Goal: Task Accomplishment & Management: Use online tool/utility

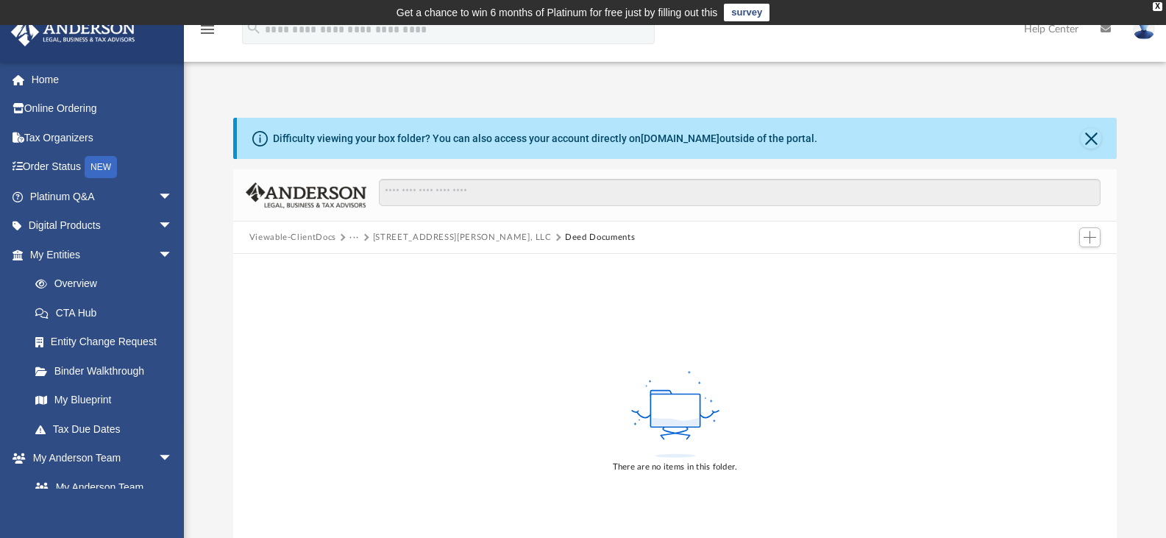
click at [652, 98] on div "Difficulty viewing your box folder? You can also access your account directly o…" at bounding box center [675, 337] width 982 height 501
drag, startPoint x: 653, startPoint y: 420, endPoint x: 649, endPoint y: 463, distance: 43.5
click at [649, 463] on div "There are no items in this folder." at bounding box center [675, 421] width 884 height 334
click at [1091, 234] on span "Add" at bounding box center [1089, 237] width 13 height 13
click at [1067, 264] on li "Upload" at bounding box center [1068, 266] width 47 height 15
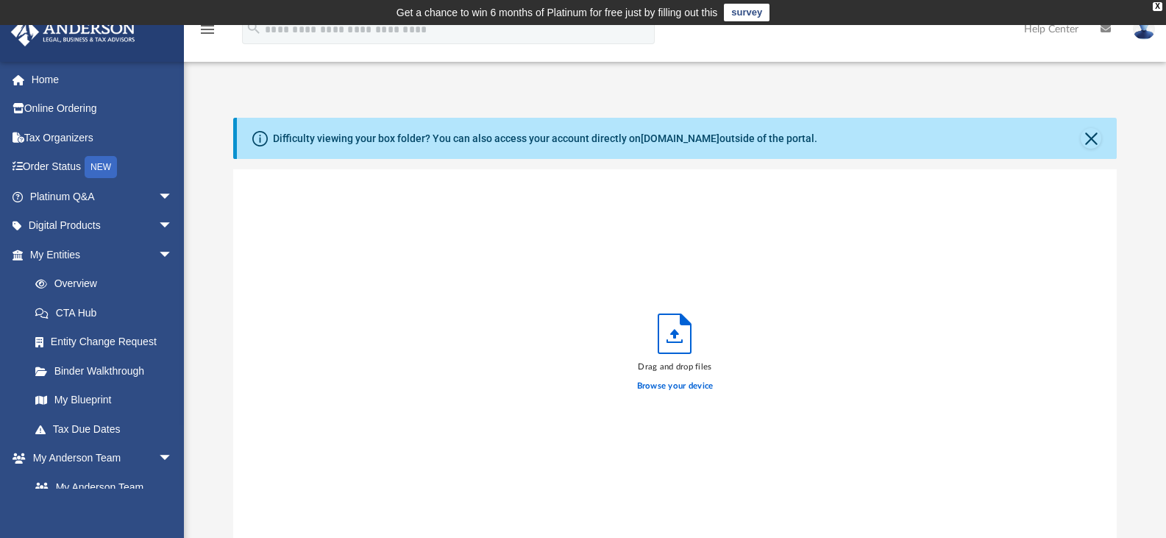
scroll to position [362, 872]
click at [890, 324] on div "Drag and drop files Browse your device" at bounding box center [675, 356] width 884 height 374
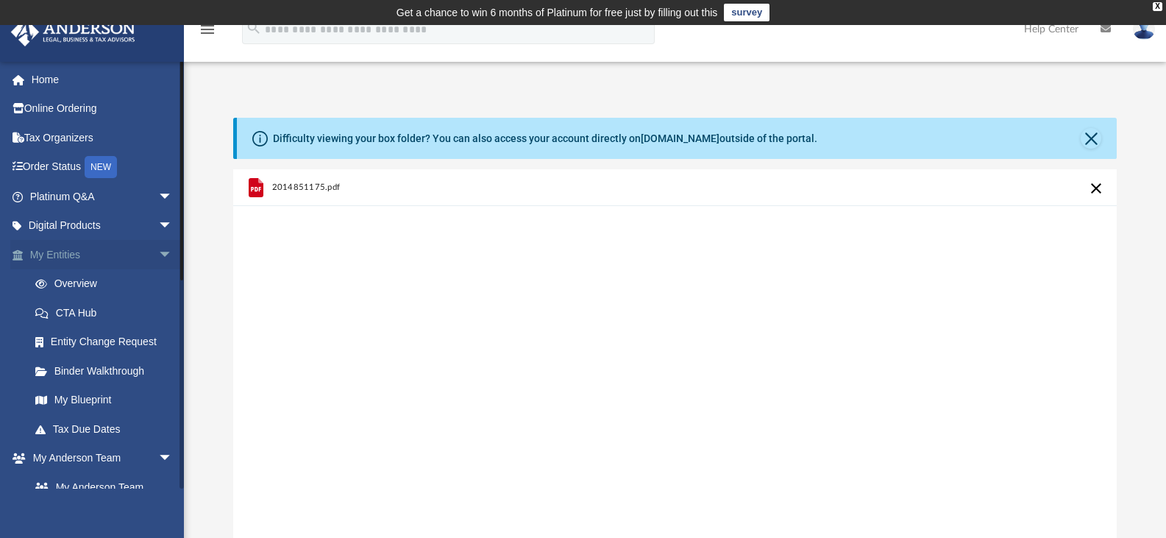
click at [158, 254] on span "arrow_drop_down" at bounding box center [172, 255] width 29 height 30
click at [158, 279] on span "arrow_drop_down" at bounding box center [172, 284] width 29 height 30
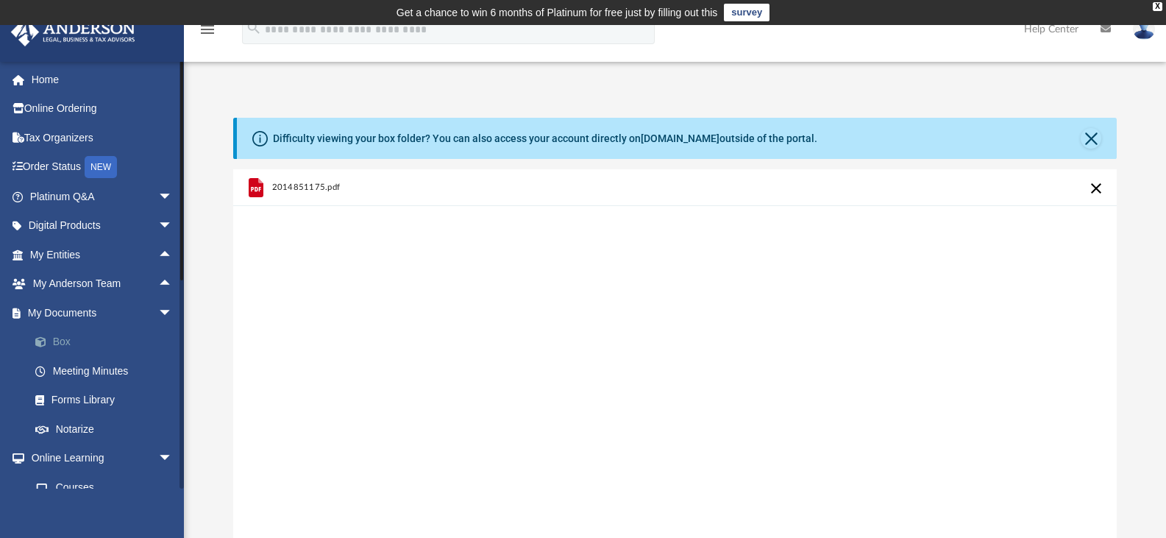
click at [54, 343] on link "Box" at bounding box center [108, 341] width 174 height 29
click at [1082, 139] on button "Close" at bounding box center [1090, 138] width 21 height 21
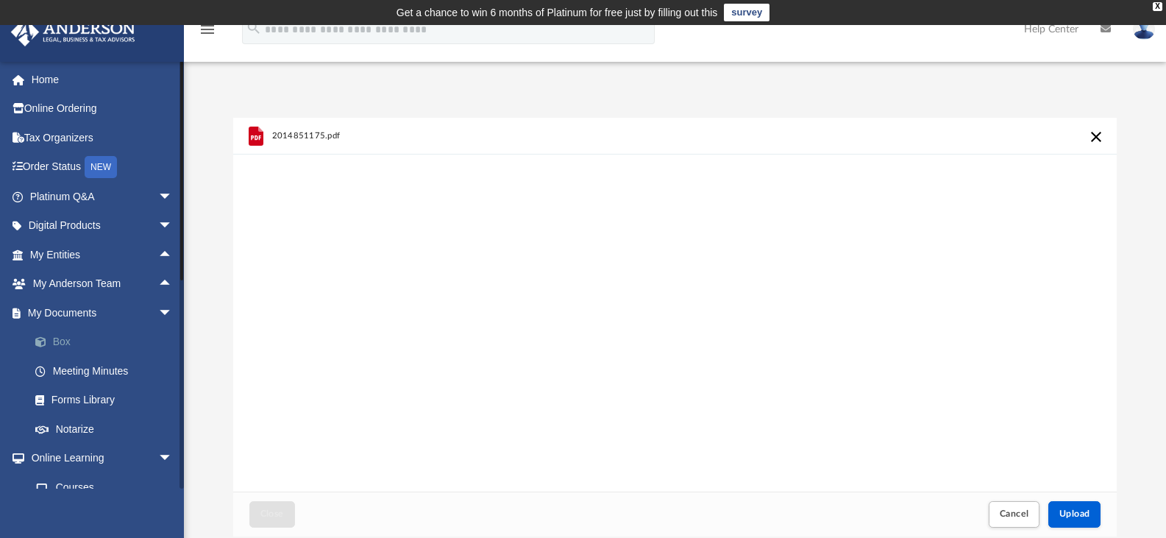
click at [64, 346] on link "Box" at bounding box center [108, 341] width 174 height 29
click at [64, 344] on link "Box" at bounding box center [108, 341] width 174 height 29
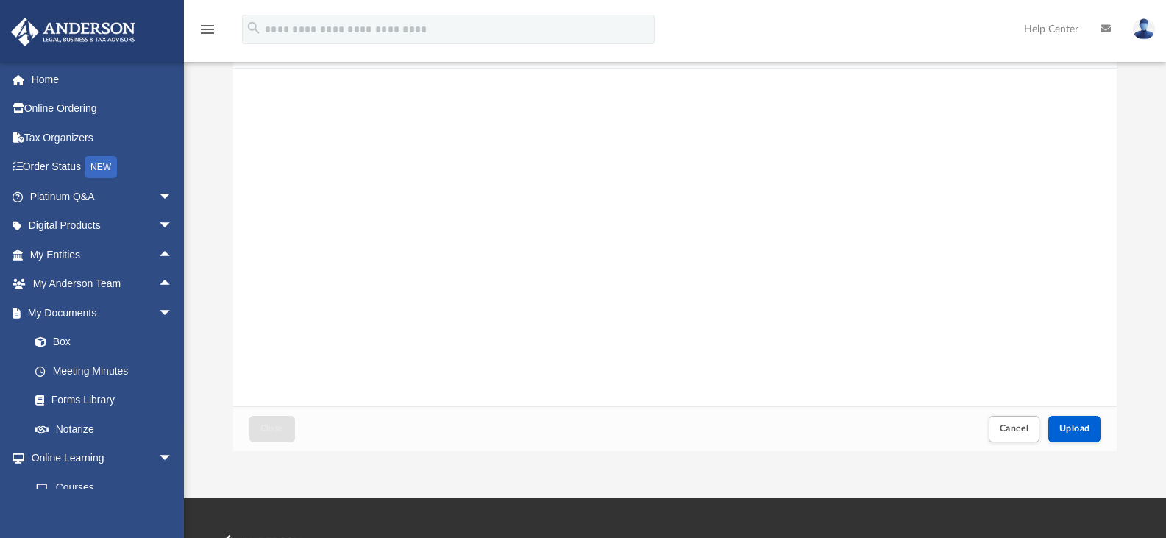
scroll to position [88, 0]
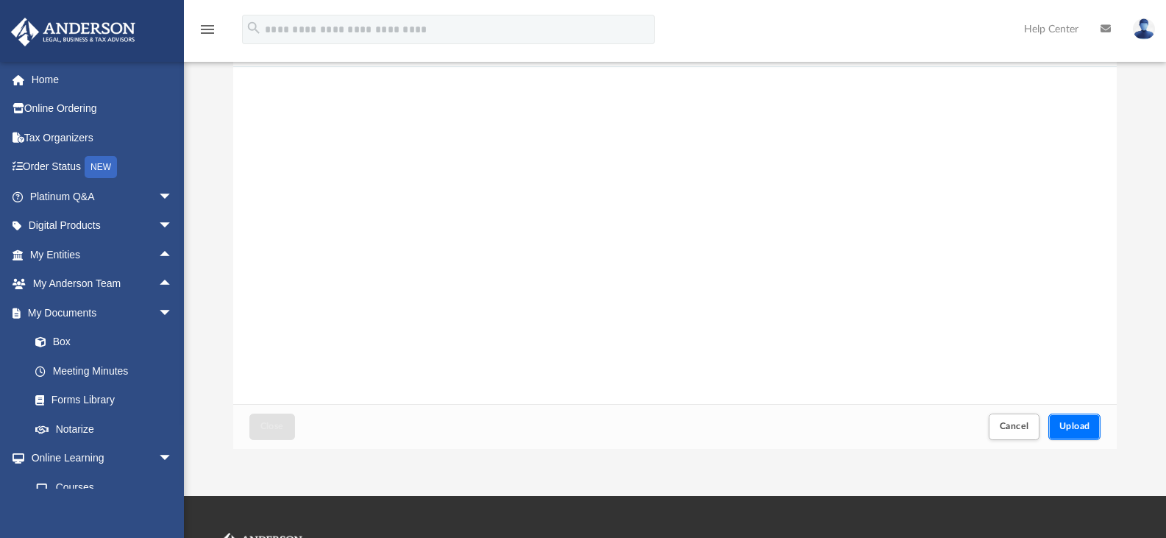
click at [1082, 423] on span "Upload" at bounding box center [1074, 425] width 31 height 9
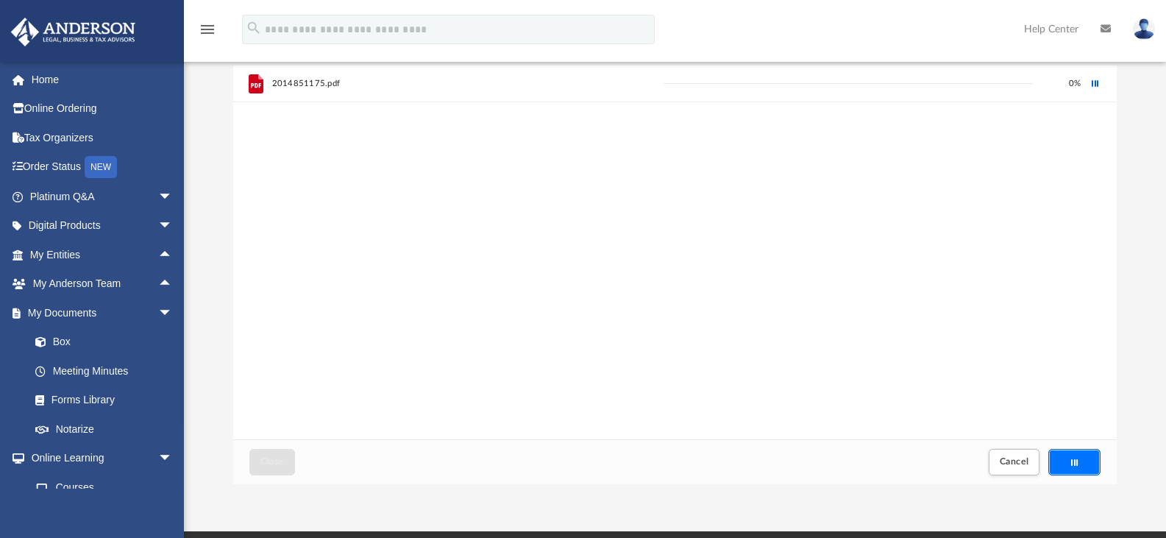
scroll to position [51, 0]
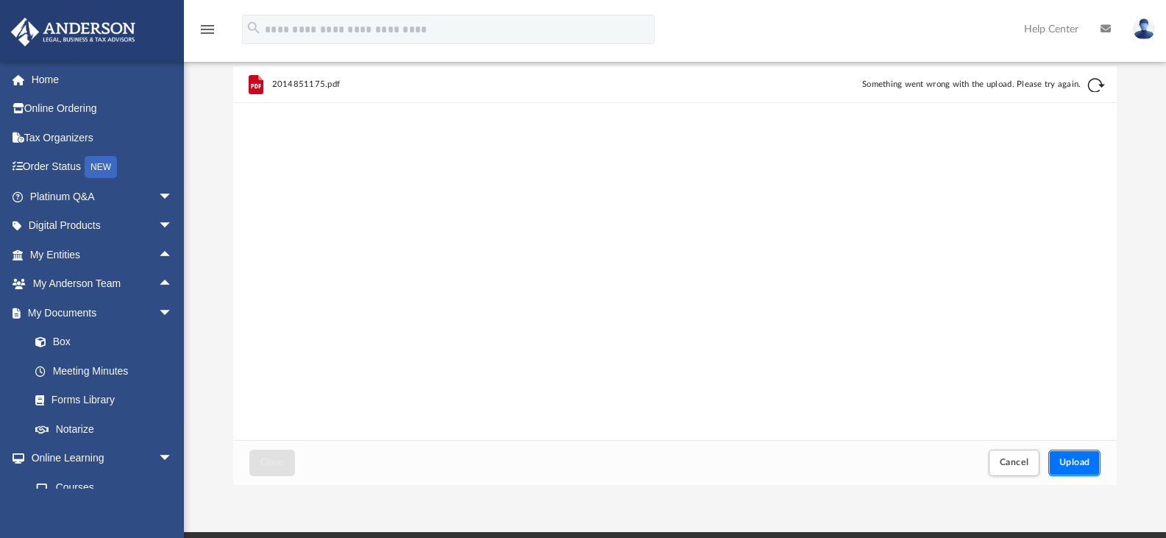
click at [1093, 457] on button "Upload" at bounding box center [1074, 462] width 53 height 26
click at [1073, 458] on span "Upload" at bounding box center [1074, 461] width 31 height 9
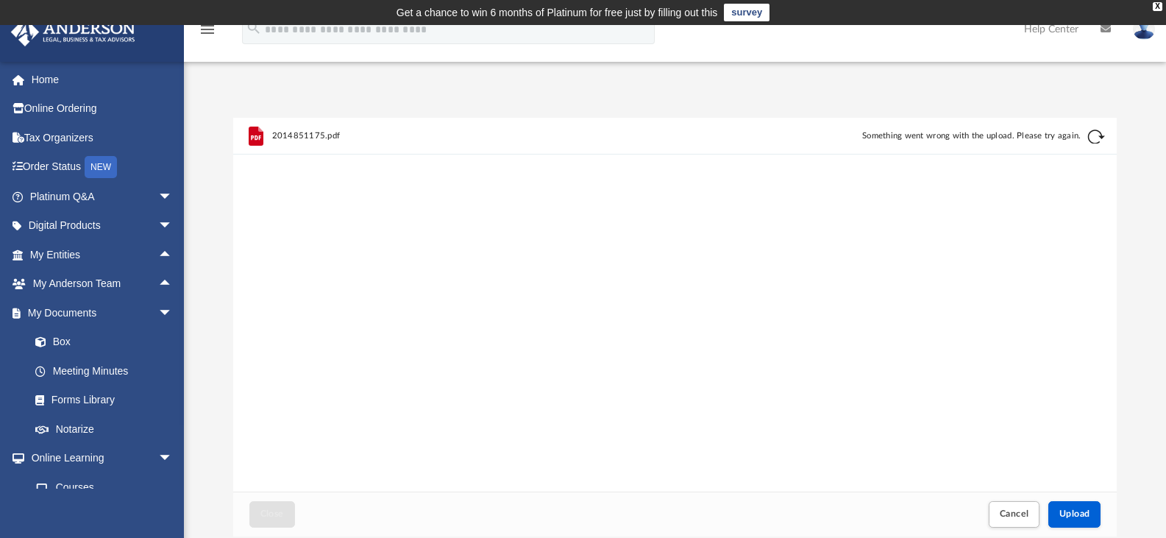
click at [1092, 132] on button "Retry" at bounding box center [1096, 137] width 18 height 18
click at [1143, 32] on img at bounding box center [1143, 28] width 22 height 21
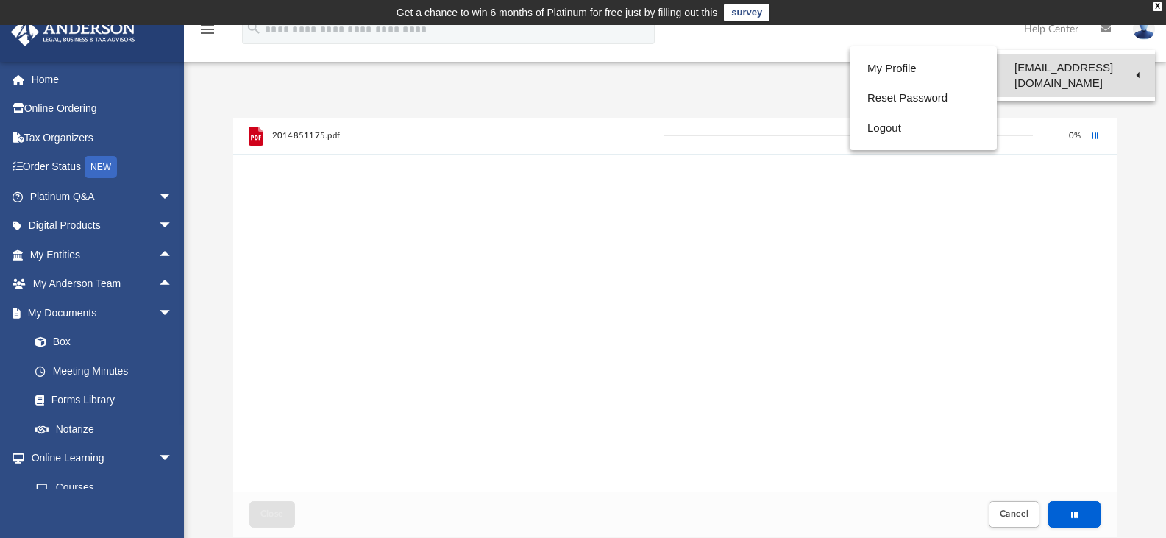
click at [1103, 65] on link "[EMAIL_ADDRESS][DOMAIN_NAME]" at bounding box center [1075, 75] width 158 height 43
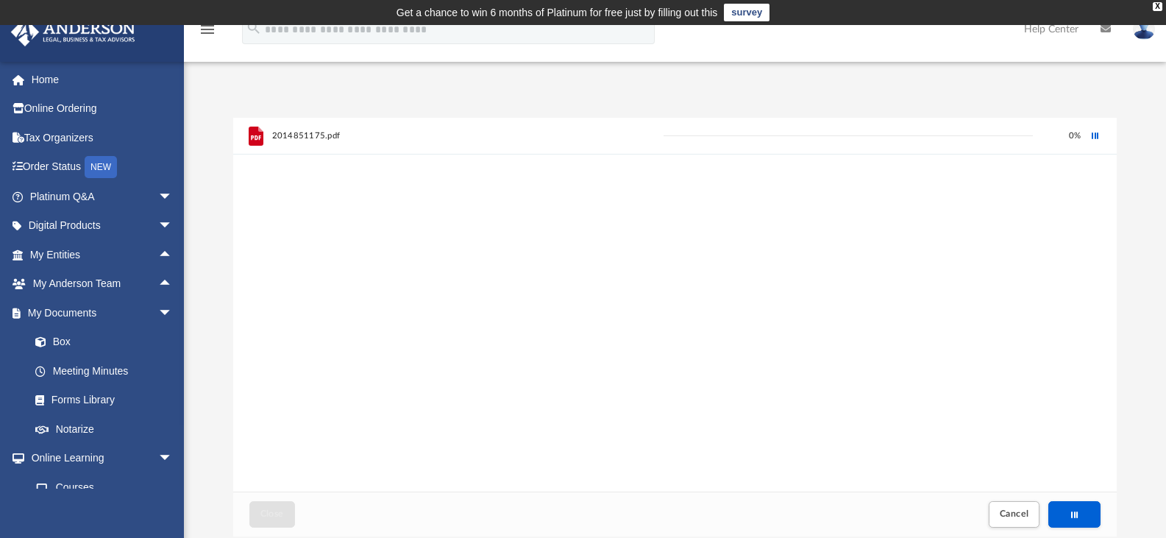
click at [1148, 36] on img at bounding box center [1143, 28] width 22 height 21
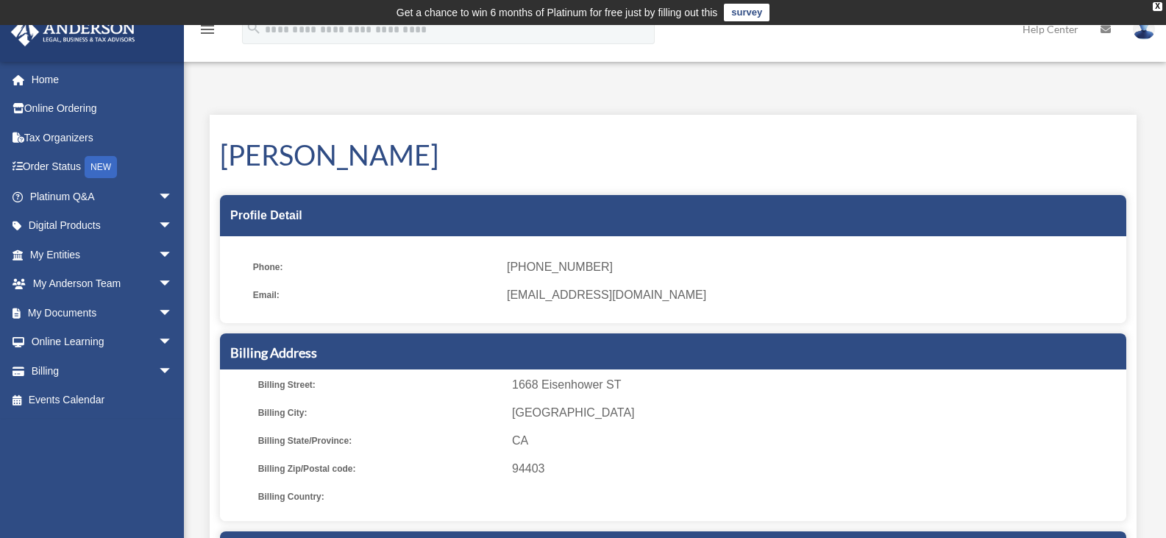
click at [1143, 31] on img at bounding box center [1143, 28] width 22 height 21
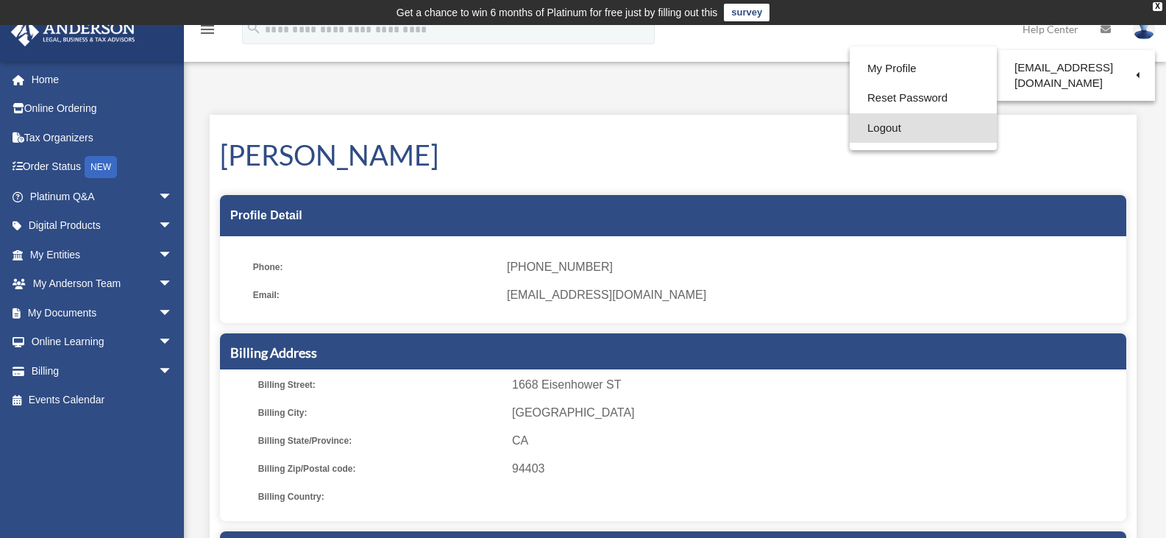
click at [903, 125] on link "Logout" at bounding box center [922, 128] width 147 height 30
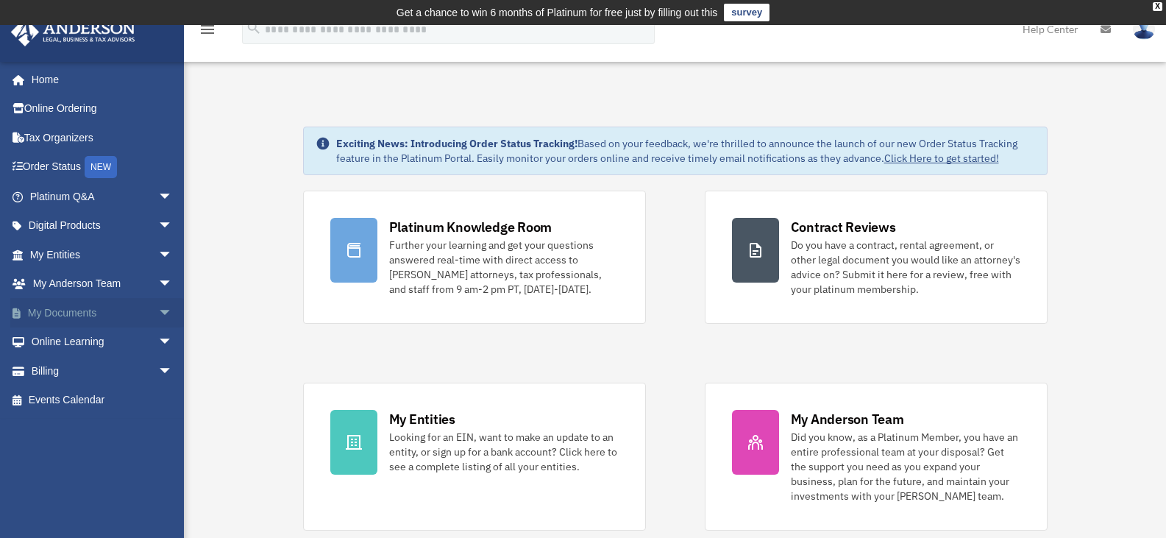
click at [158, 302] on span "arrow_drop_down" at bounding box center [172, 313] width 29 height 30
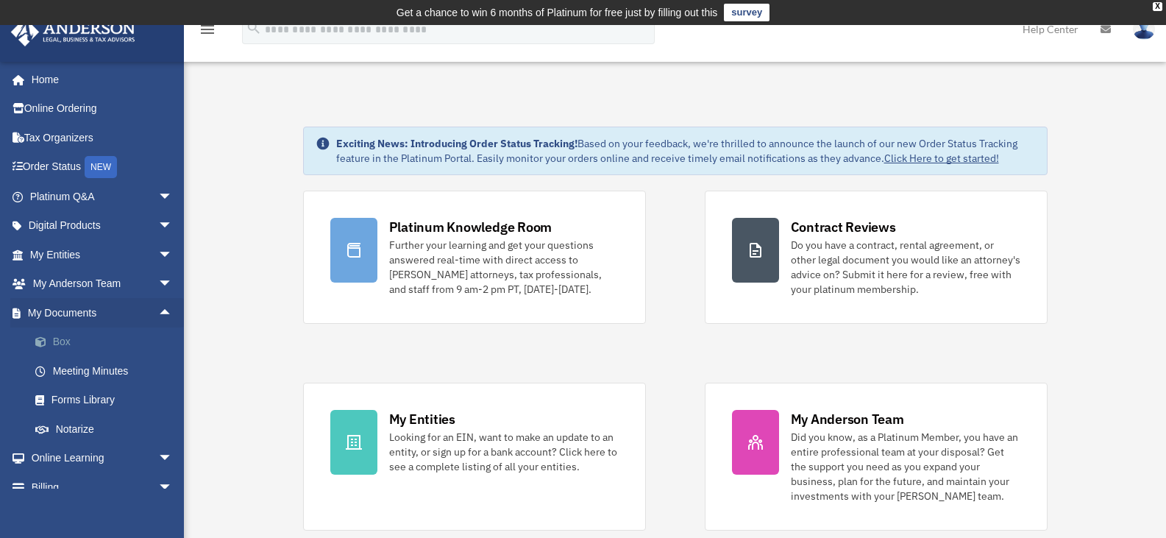
click at [66, 343] on link "Box" at bounding box center [108, 341] width 174 height 29
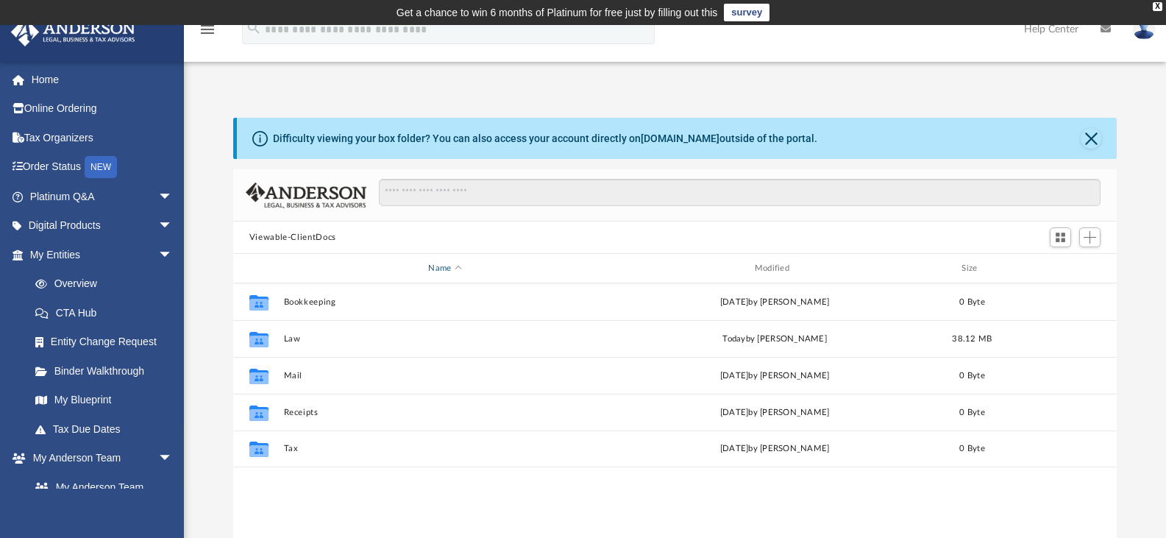
scroll to position [324, 872]
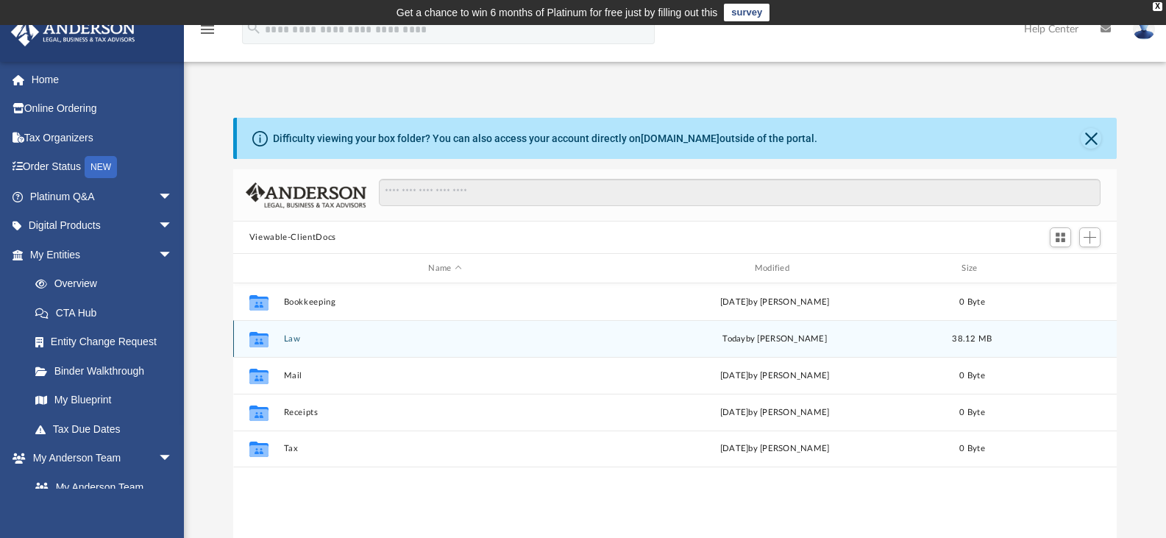
click at [288, 339] on button "Law" at bounding box center [444, 339] width 323 height 10
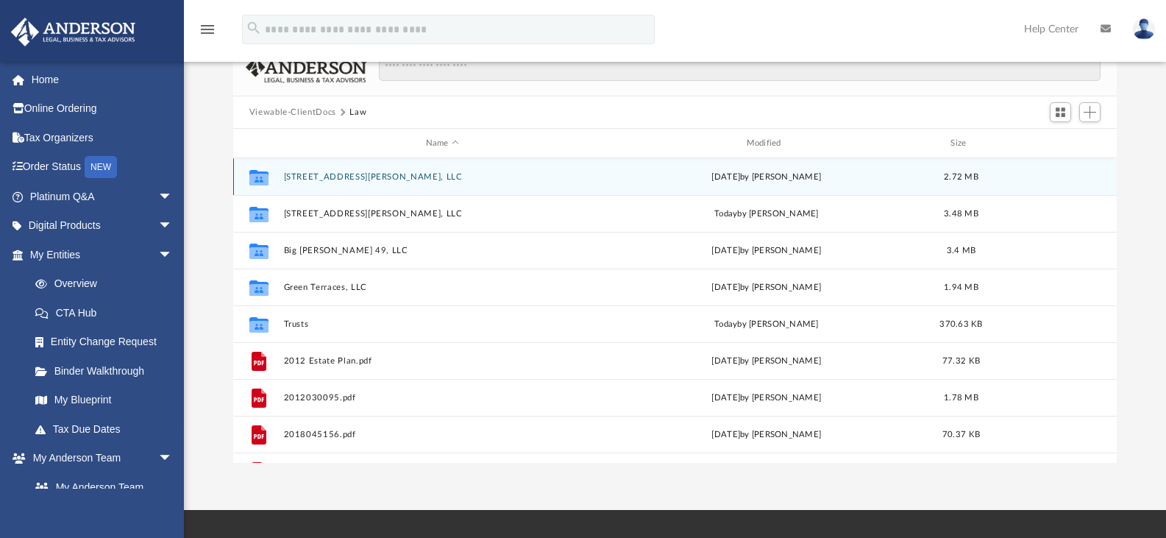
scroll to position [126, 0]
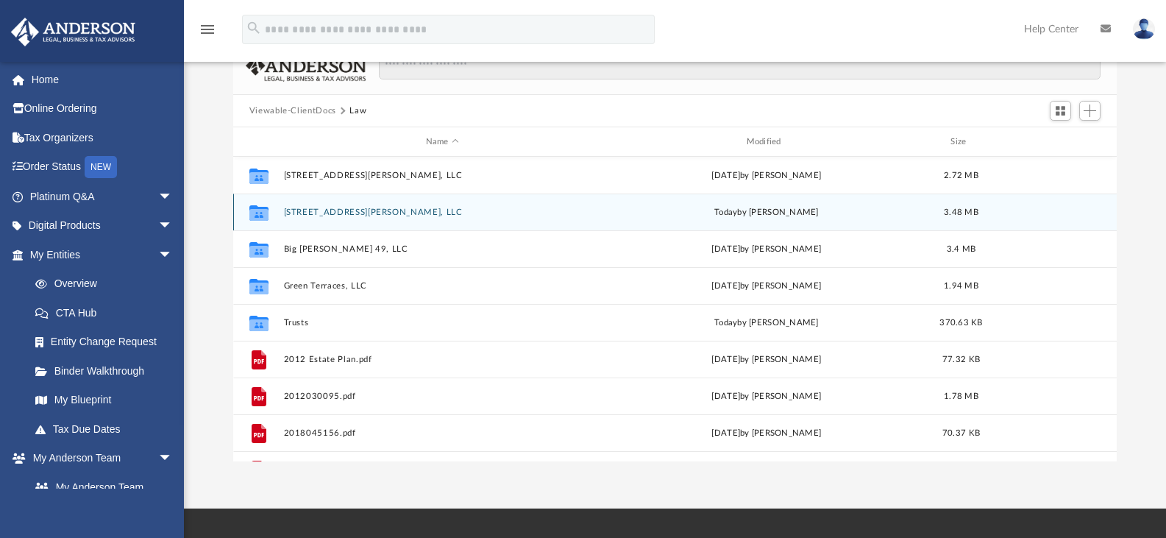
click at [343, 207] on button "[STREET_ADDRESS][PERSON_NAME], LLC" at bounding box center [442, 212] width 318 height 10
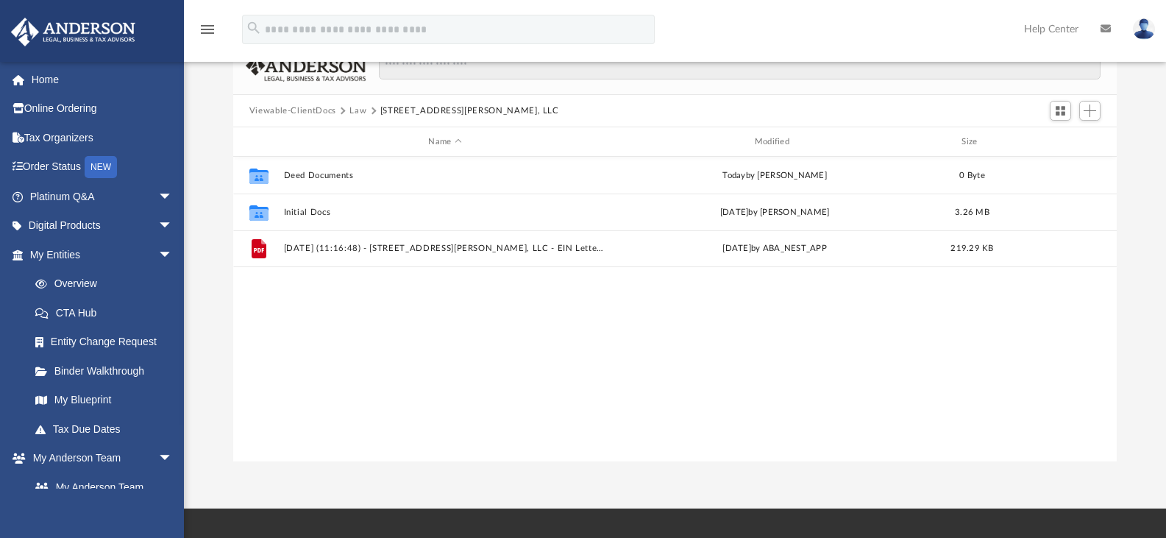
click at [352, 110] on button "Law" at bounding box center [357, 110] width 17 height 13
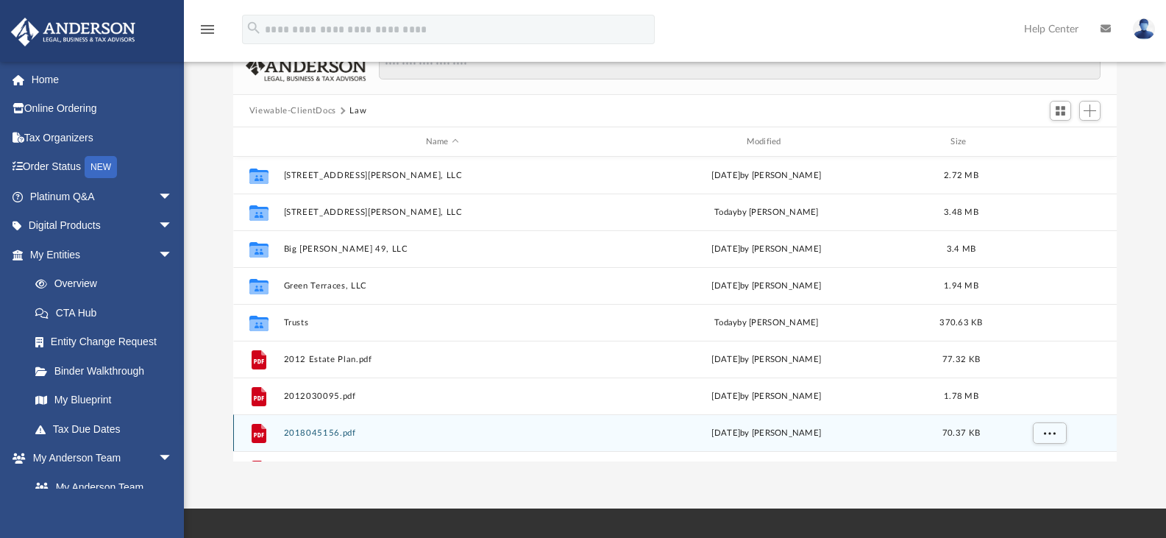
click at [313, 431] on button "2018045156.pdf" at bounding box center [442, 433] width 318 height 10
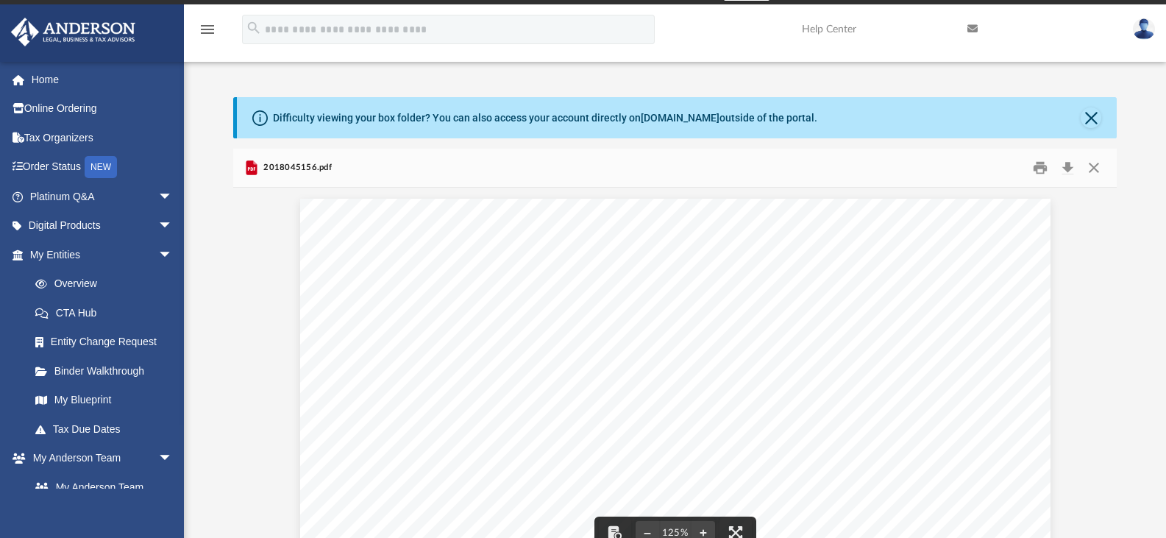
scroll to position [0, 0]
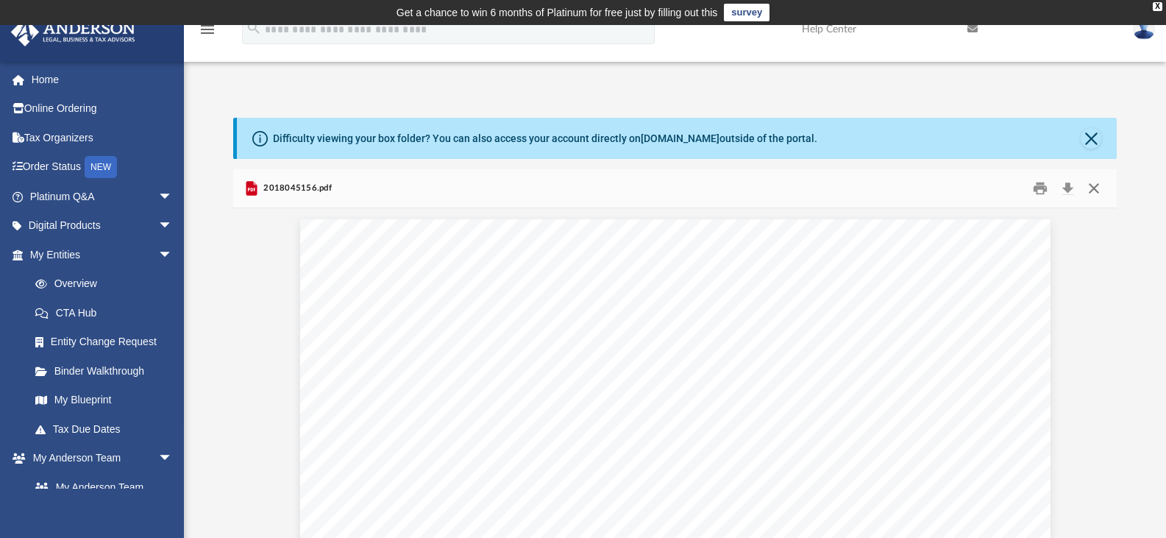
click at [1089, 189] on button "Close" at bounding box center [1093, 188] width 26 height 23
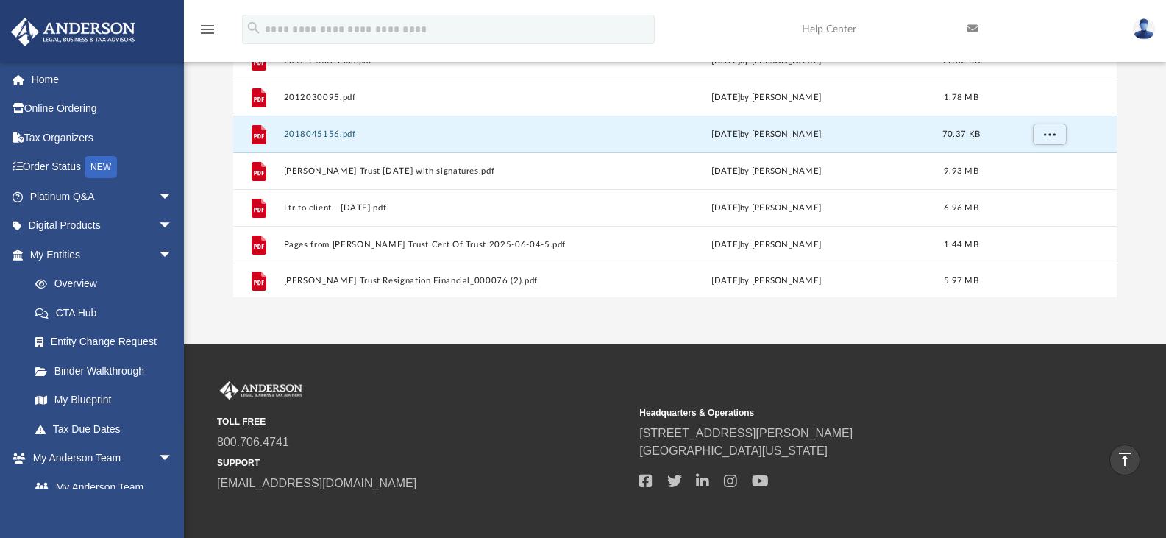
scroll to position [137, 0]
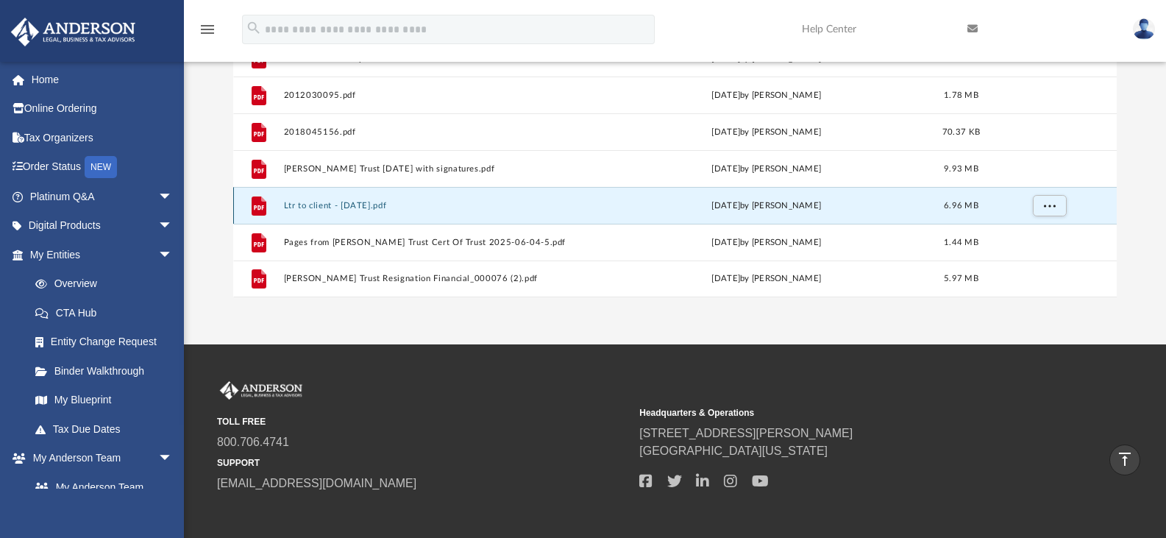
click at [367, 207] on button "Ltr to client - [DATE].pdf" at bounding box center [442, 206] width 318 height 10
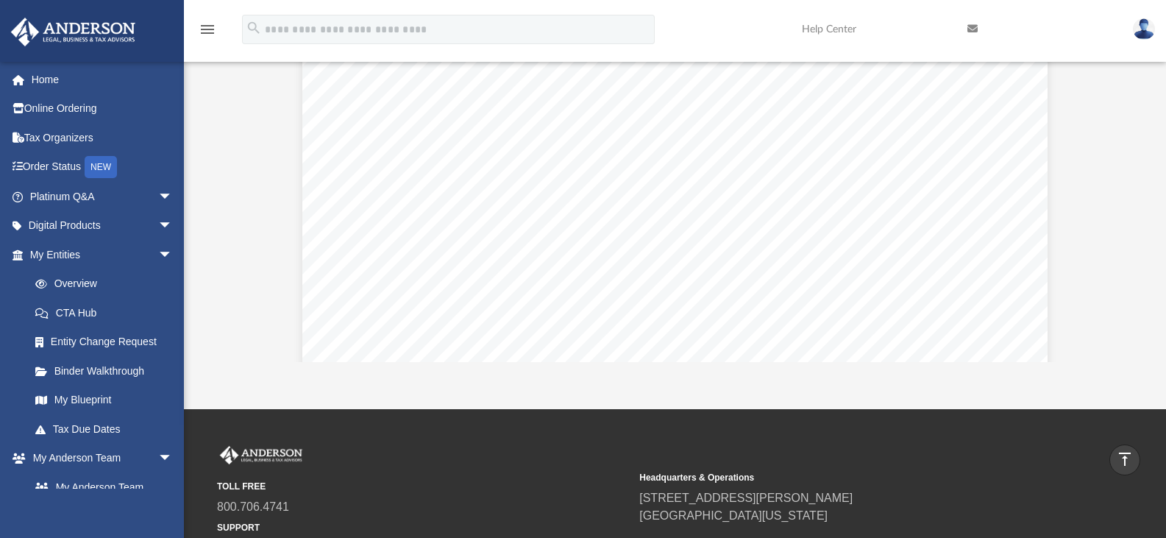
scroll to position [212, 0]
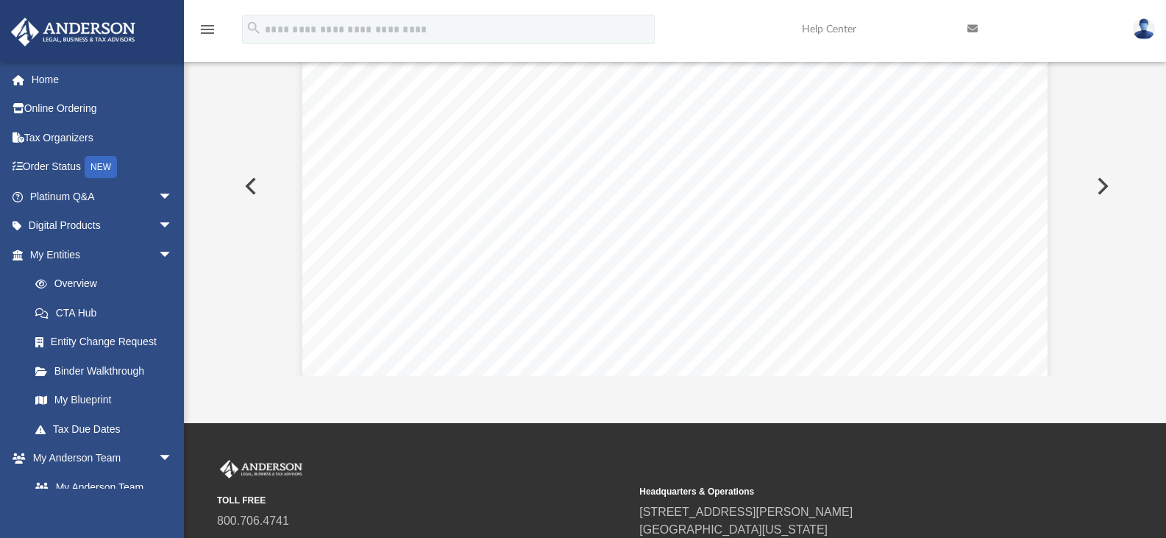
click at [1110, 191] on button "Preview" at bounding box center [1101, 185] width 32 height 41
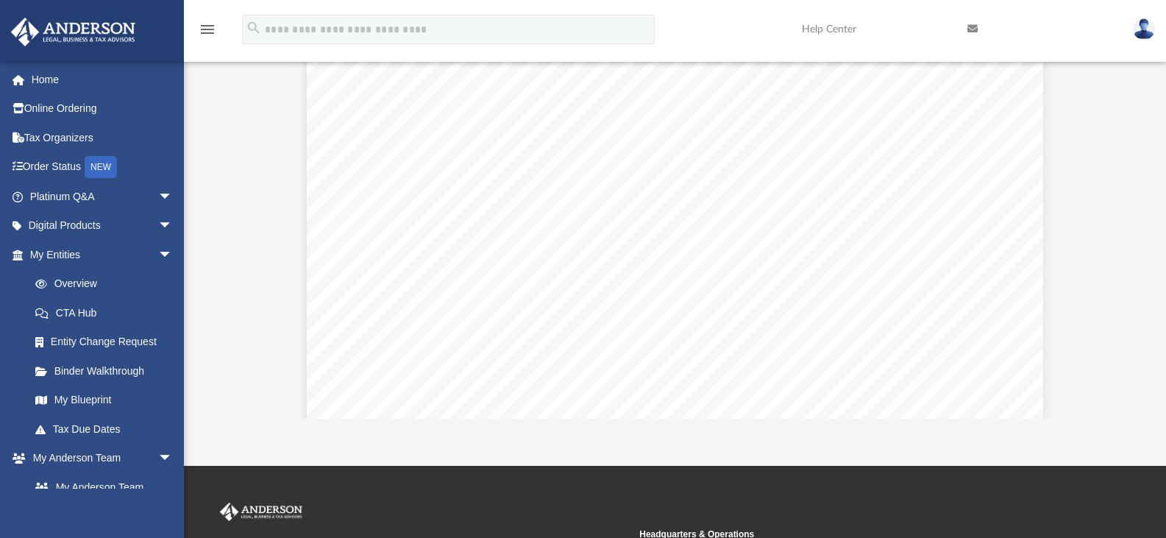
scroll to position [1216, 0]
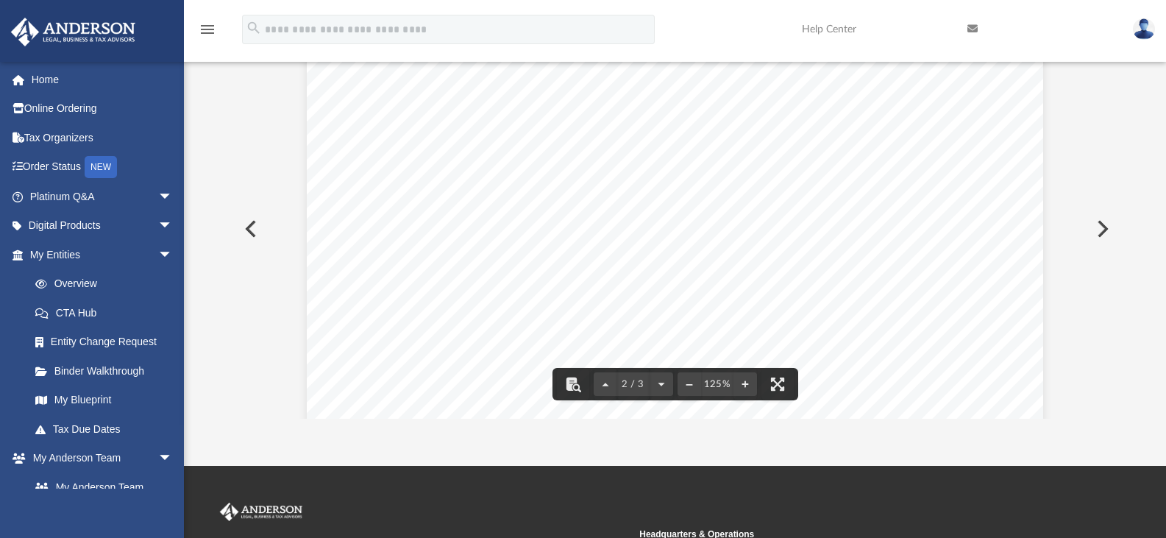
drag, startPoint x: 1111, startPoint y: 230, endPoint x: 1093, endPoint y: 132, distance: 99.5
click at [1093, 132] on div "2 / 3 125%" at bounding box center [675, 228] width 884 height 379
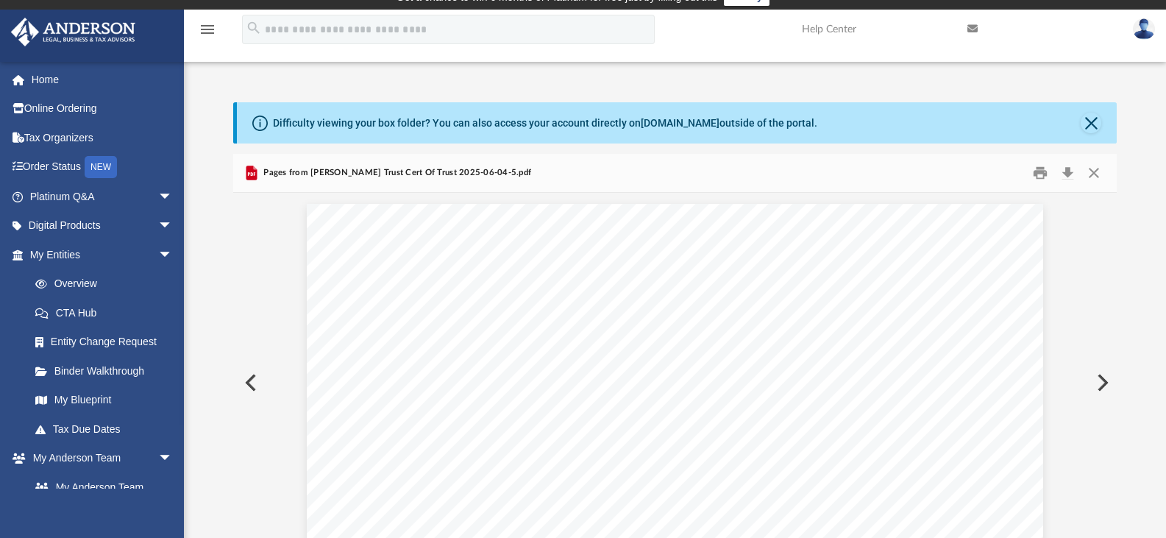
scroll to position [0, 0]
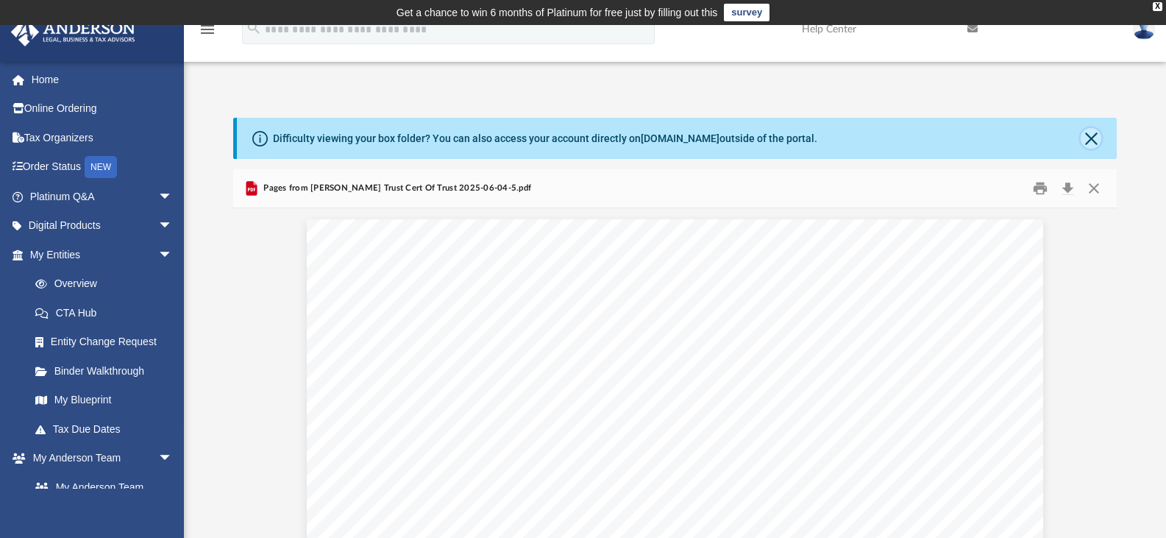
click at [1093, 133] on button "Close" at bounding box center [1090, 138] width 21 height 21
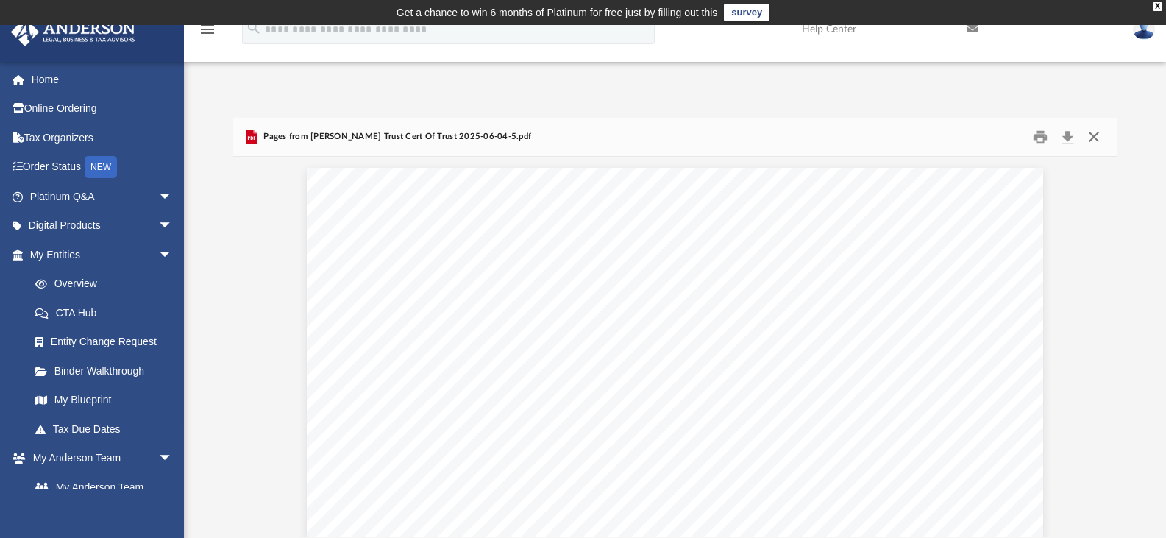
click at [1093, 133] on button "Close" at bounding box center [1093, 137] width 26 height 23
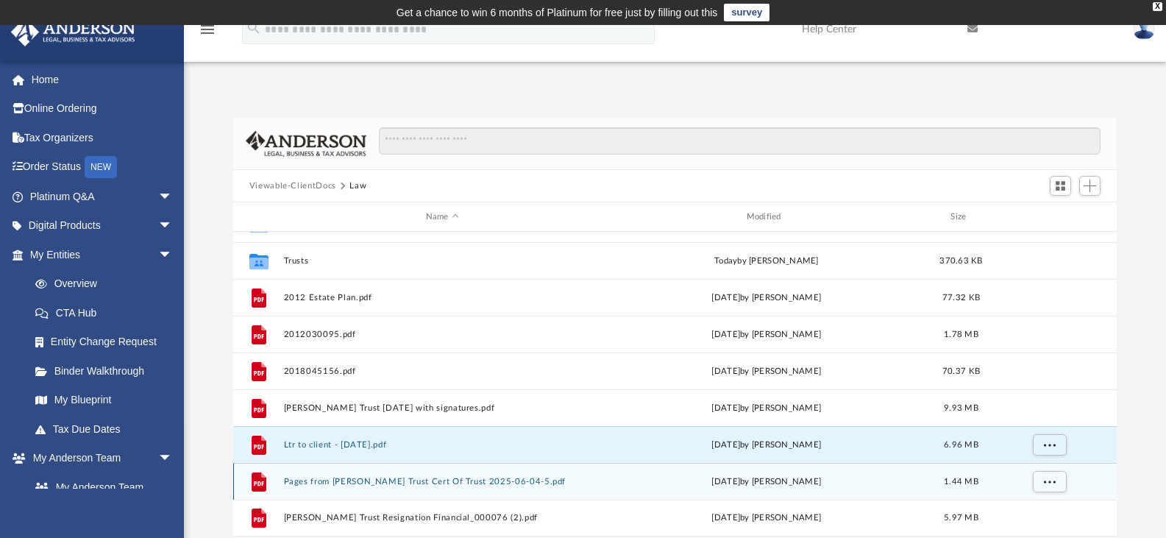
click at [379, 485] on button "Pages from [PERSON_NAME] Trust Cert Of Trust 2025-06-04-5.pdf" at bounding box center [442, 482] width 318 height 10
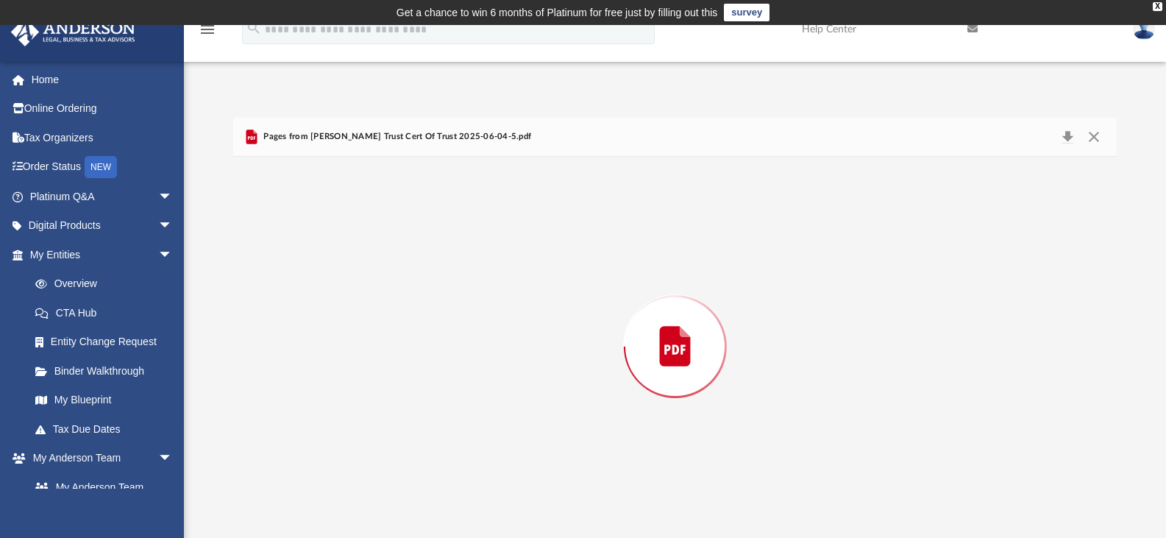
click at [379, 485] on div "Preview" at bounding box center [675, 346] width 884 height 379
drag, startPoint x: 1131, startPoint y: 320, endPoint x: 1109, endPoint y: 237, distance: 86.0
click at [1109, 237] on div "Difficulty viewing your box folder? You can also access your account directly o…" at bounding box center [675, 327] width 982 height 418
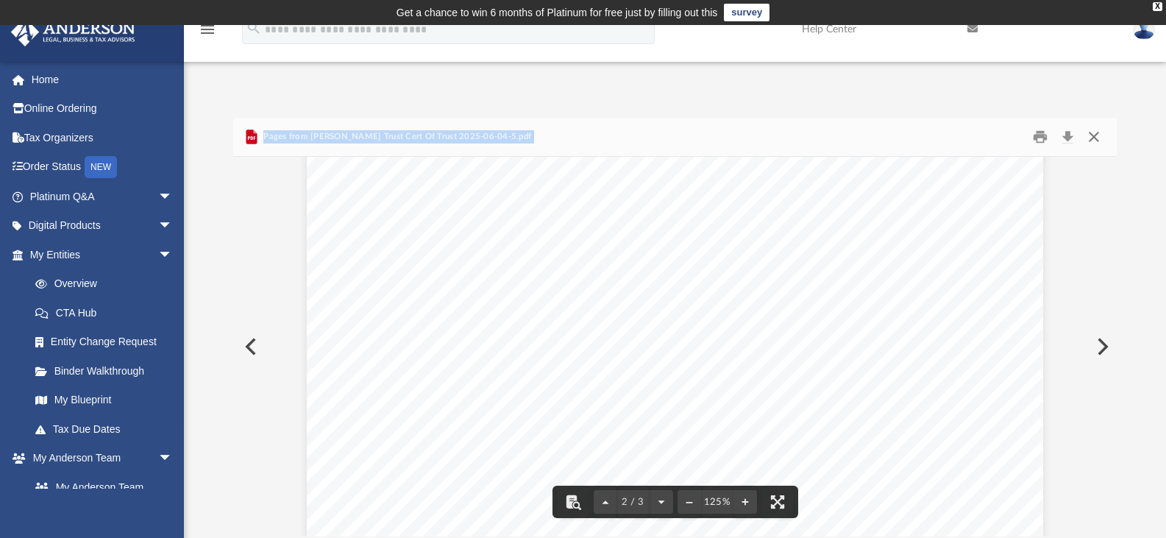
click at [1094, 132] on button "Close" at bounding box center [1093, 137] width 26 height 23
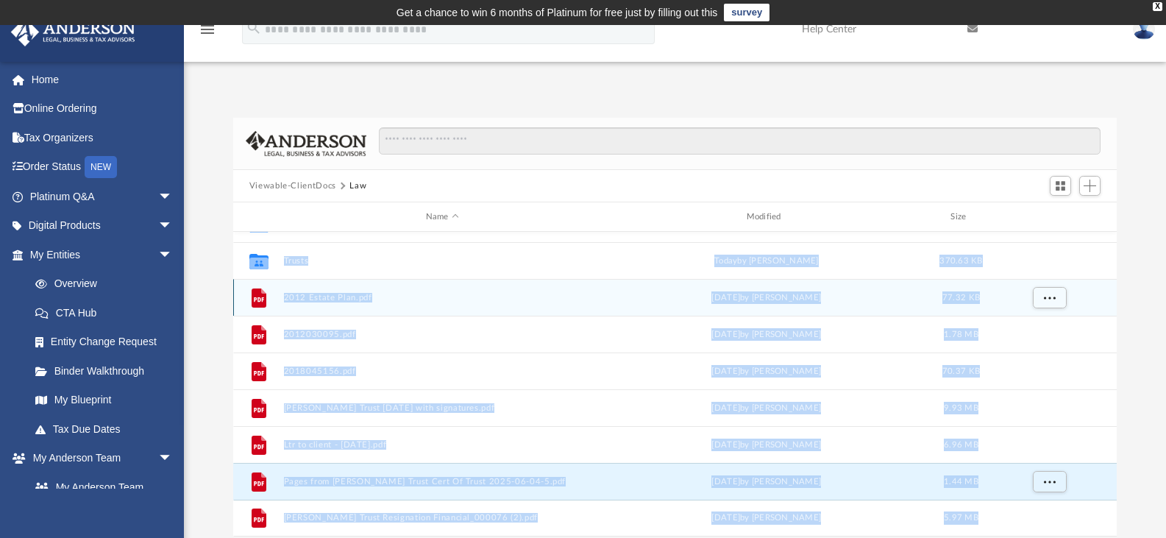
click at [640, 302] on div "[DATE] by [PERSON_NAME]" at bounding box center [766, 297] width 318 height 13
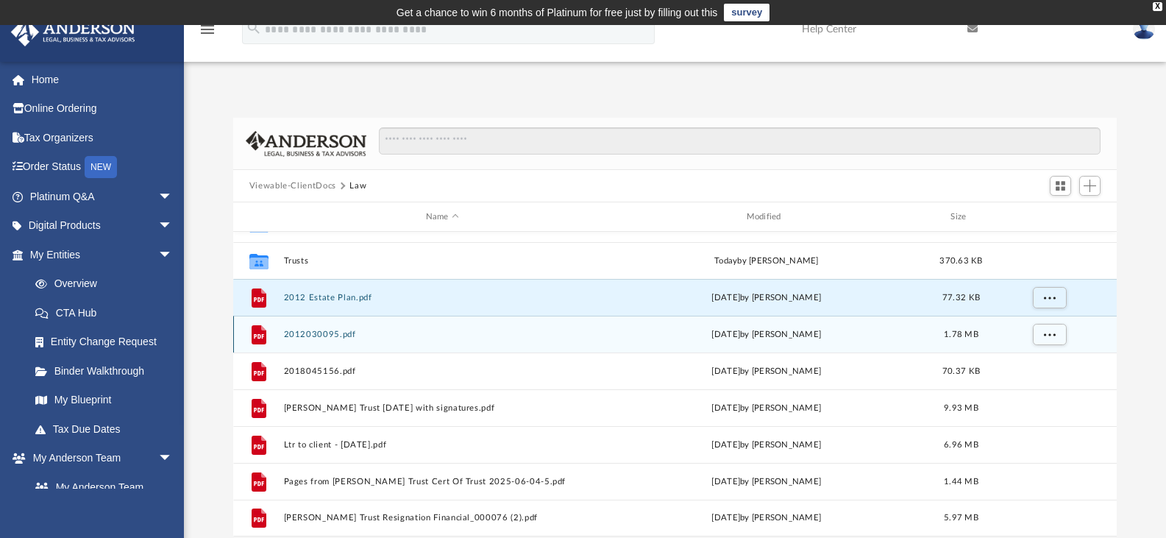
click at [327, 335] on button "2012030095.pdf" at bounding box center [442, 334] width 318 height 10
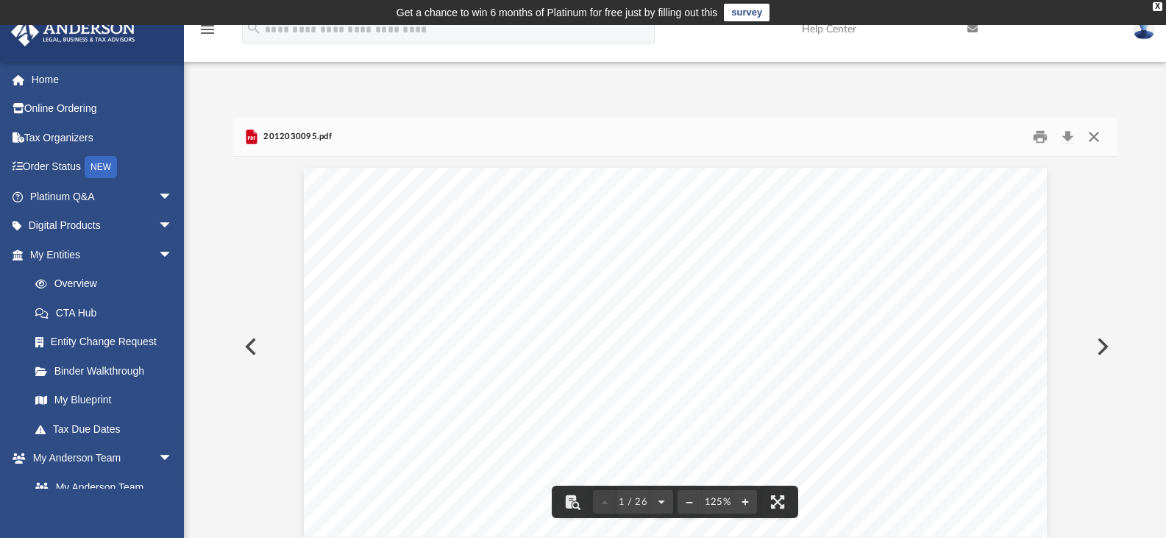
click at [1091, 137] on button "Close" at bounding box center [1093, 137] width 26 height 23
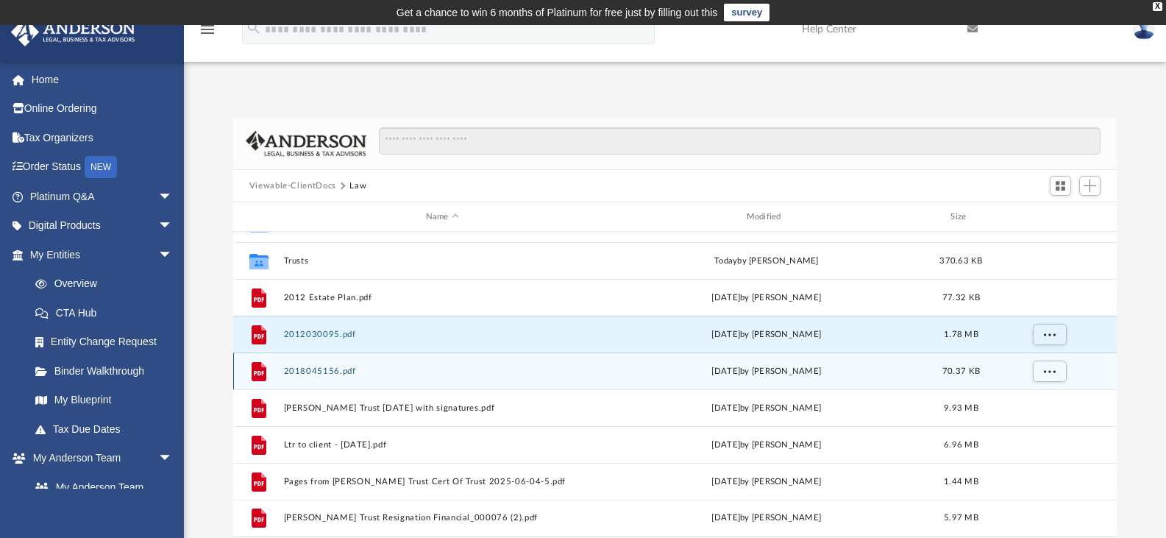
click at [326, 371] on button "2018045156.pdf" at bounding box center [442, 371] width 318 height 10
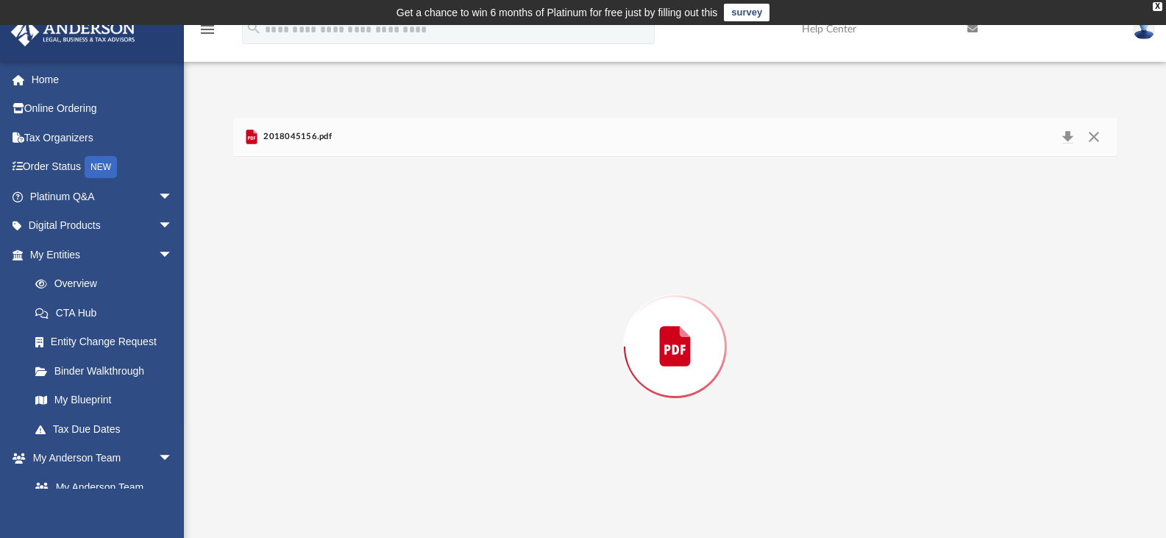
click at [326, 371] on div "Preview" at bounding box center [675, 346] width 884 height 379
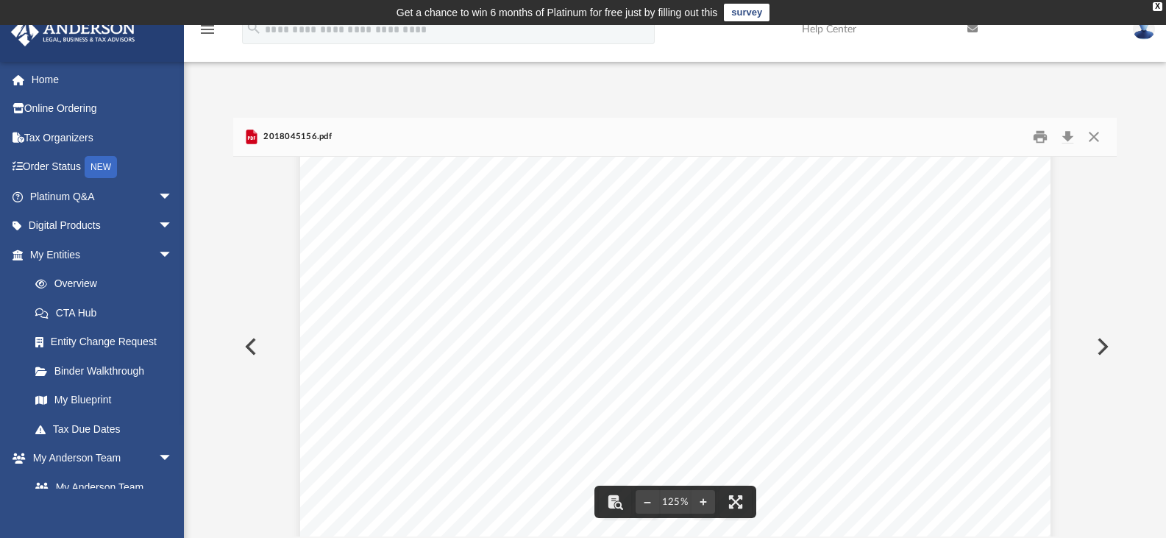
scroll to position [477, 0]
click at [1097, 142] on button "Close" at bounding box center [1093, 137] width 26 height 23
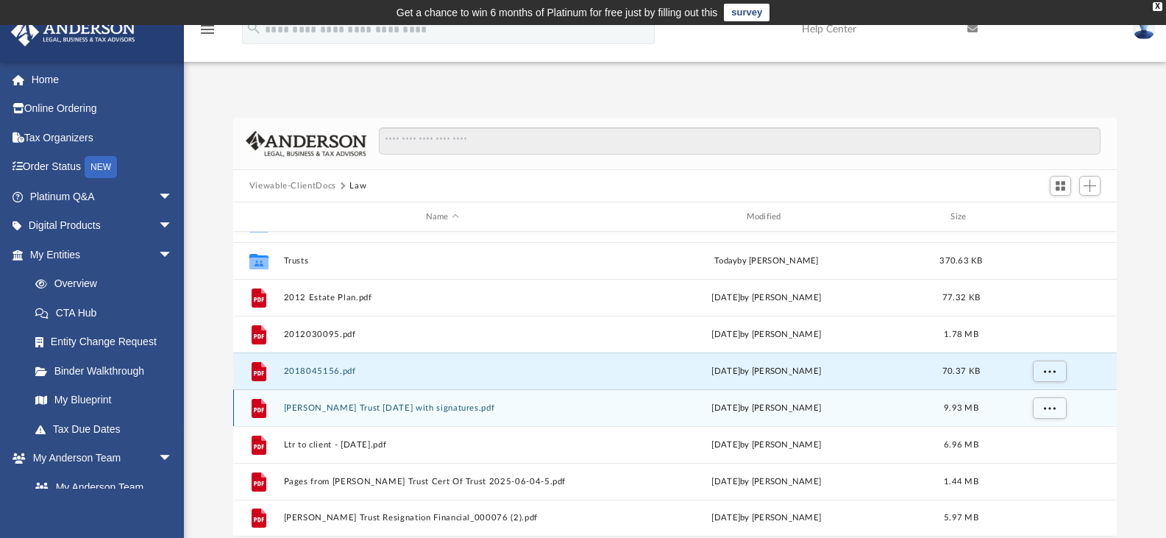
click at [407, 407] on button "[PERSON_NAME] Trust [DATE] with signatures.pdf" at bounding box center [442, 408] width 318 height 10
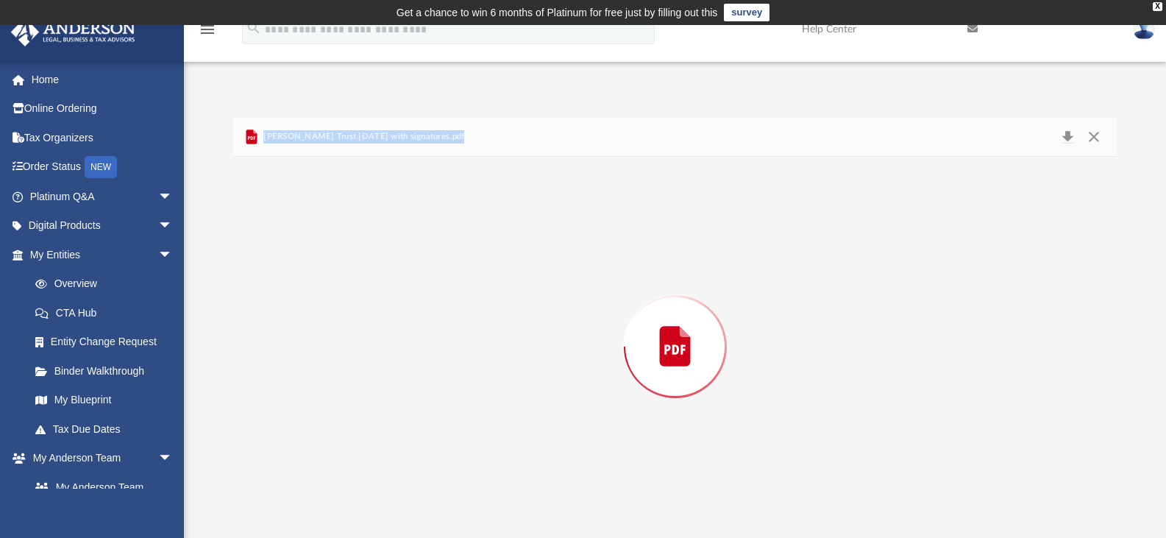
click at [407, 407] on div "Preview" at bounding box center [675, 346] width 884 height 379
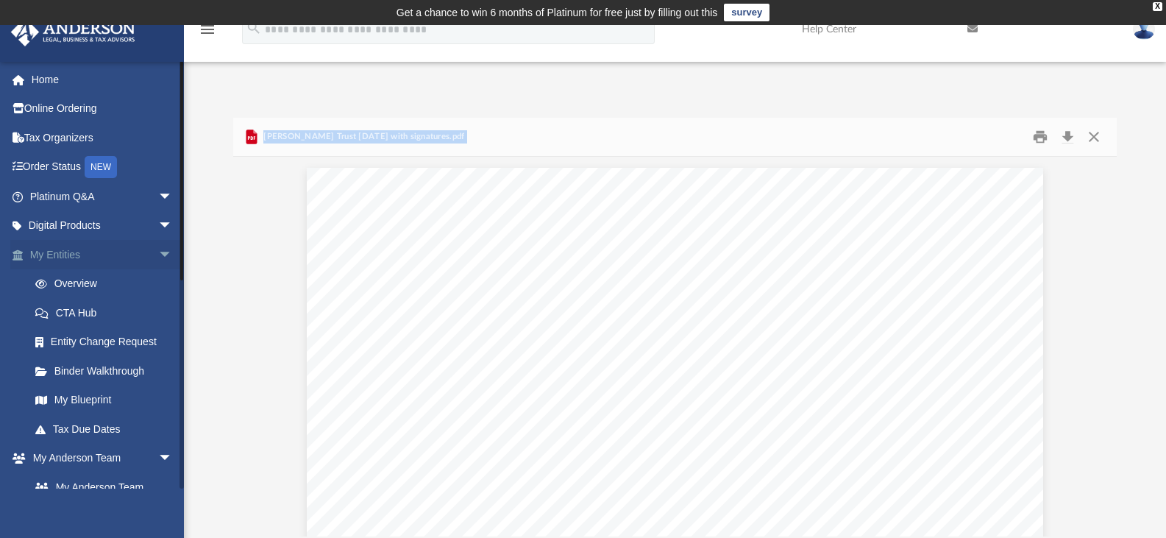
click at [158, 246] on span "arrow_drop_down" at bounding box center [172, 255] width 29 height 30
click at [67, 427] on link "Box" at bounding box center [108, 428] width 174 height 29
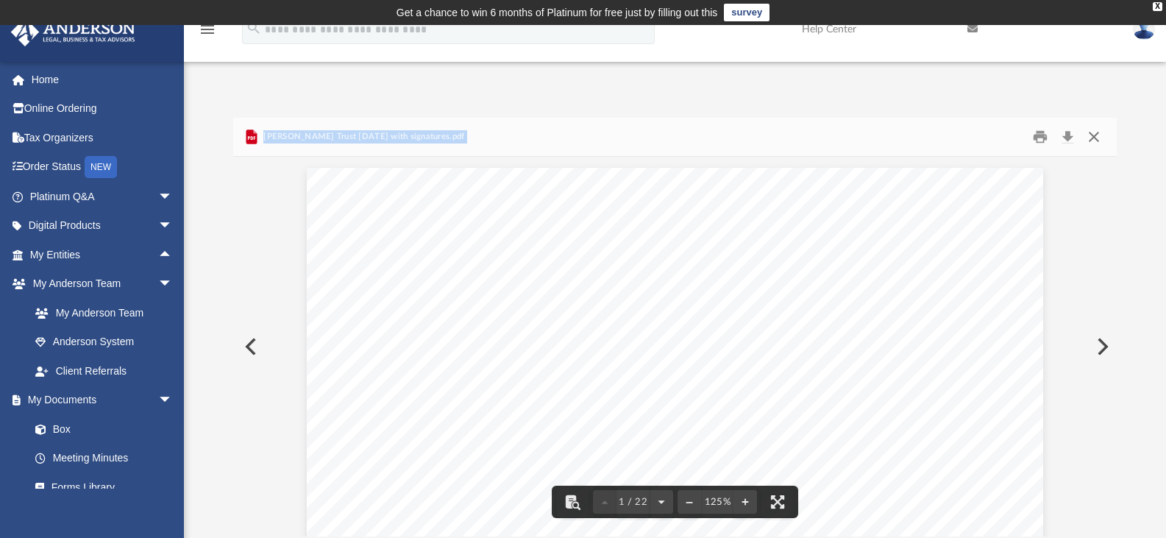
click at [1092, 136] on button "Close" at bounding box center [1093, 137] width 26 height 23
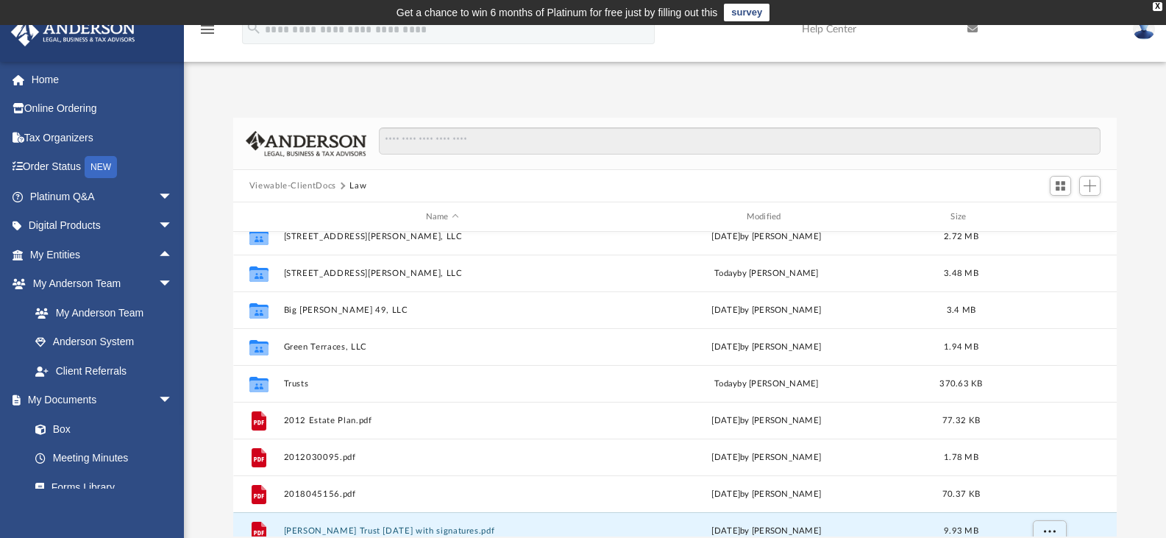
scroll to position [0, 0]
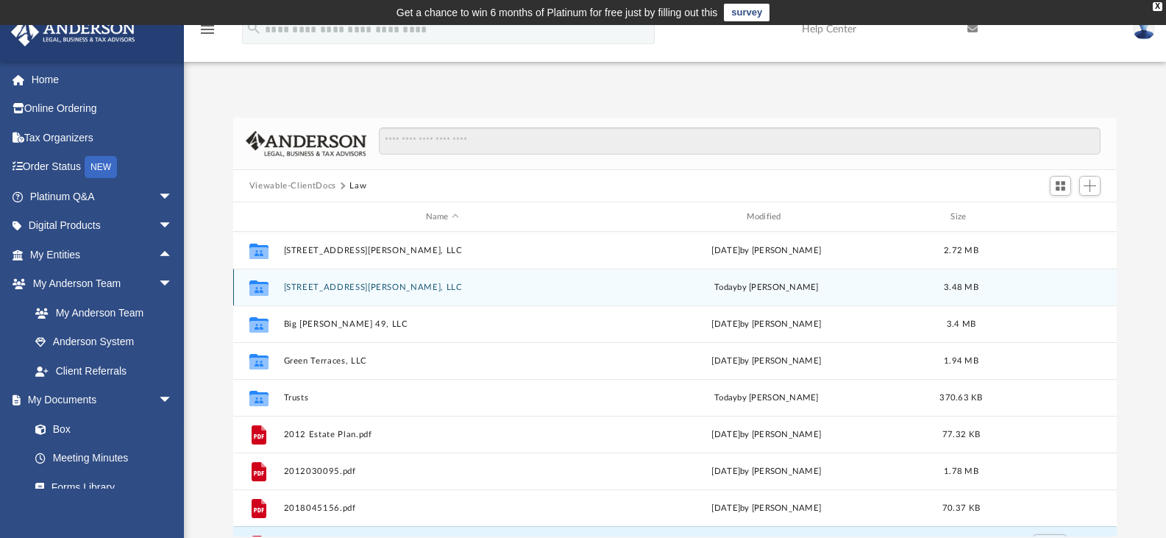
click at [328, 283] on button "[STREET_ADDRESS][PERSON_NAME], LLC" at bounding box center [442, 287] width 318 height 10
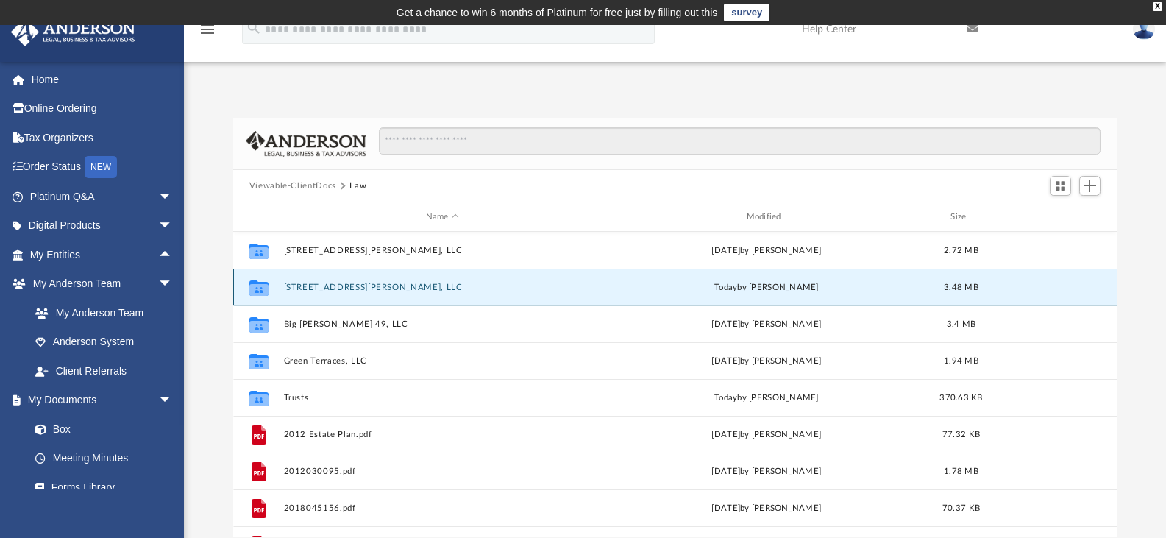
click at [328, 283] on button "[STREET_ADDRESS][PERSON_NAME], LLC" at bounding box center [442, 287] width 318 height 10
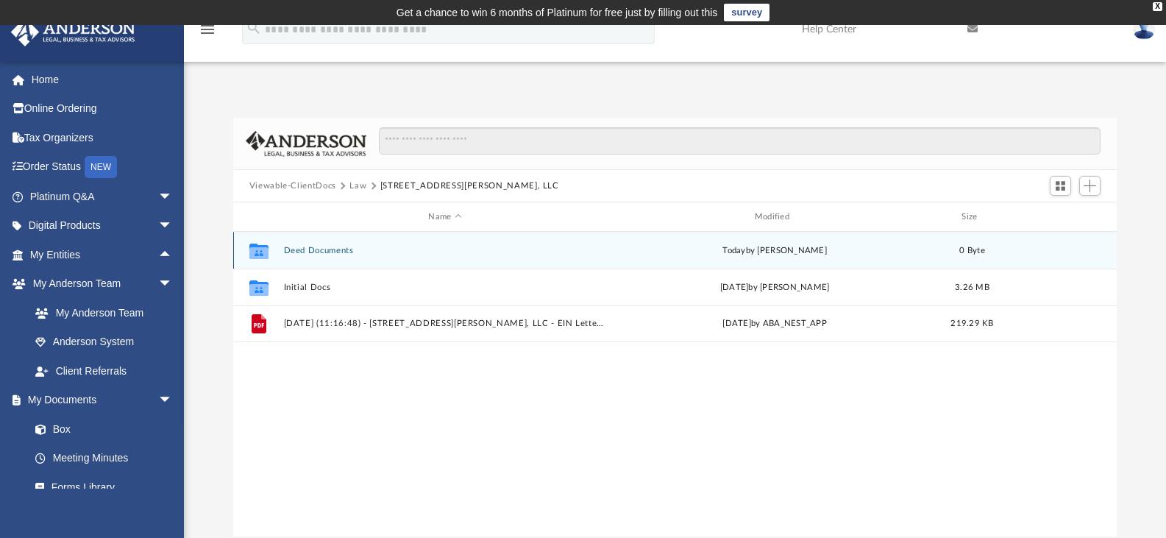
click at [329, 256] on div "Collaborated Folder Deed Documents [DATE] by [PERSON_NAME] 0 Byte" at bounding box center [675, 250] width 884 height 37
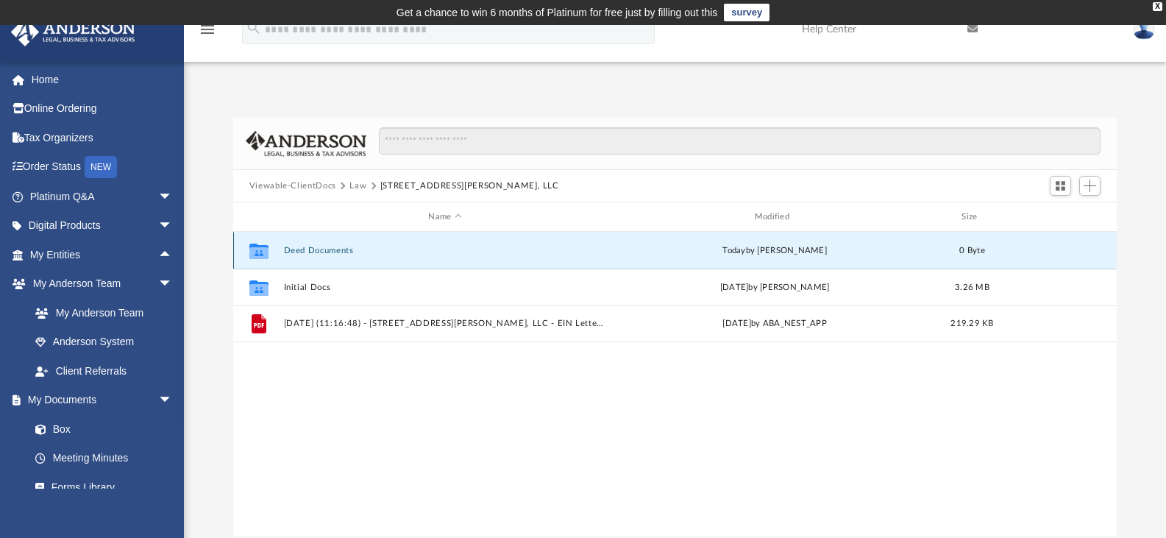
click at [329, 256] on div "Collaborated Folder Deed Documents [DATE] by [PERSON_NAME] 0 Byte" at bounding box center [675, 250] width 884 height 37
click at [387, 254] on button "Deed Documents" at bounding box center [444, 251] width 323 height 10
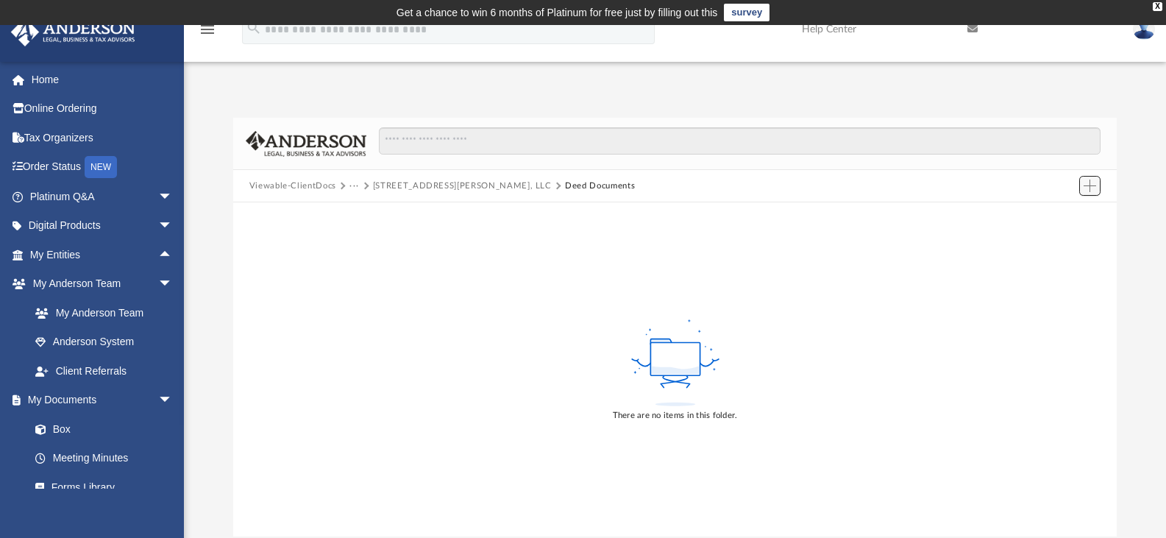
click at [1082, 184] on button "Add" at bounding box center [1090, 186] width 22 height 21
click at [1061, 210] on li "Upload" at bounding box center [1068, 214] width 47 height 15
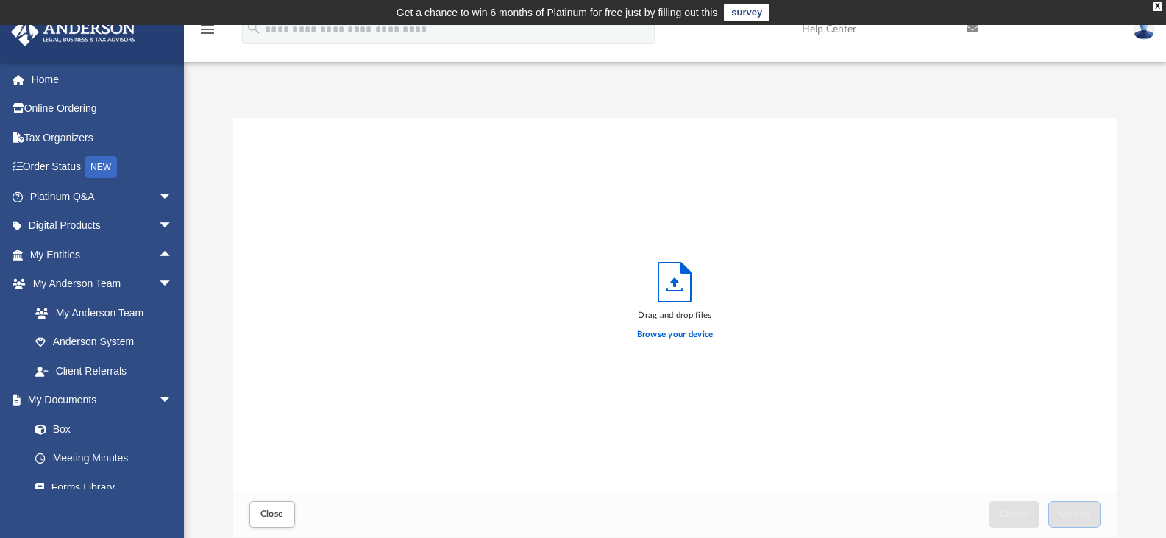
scroll to position [362, 872]
click at [702, 333] on label "Browse your device" at bounding box center [675, 334] width 76 height 13
click at [0, 0] on input "Browse your device" at bounding box center [0, 0] width 0 height 0
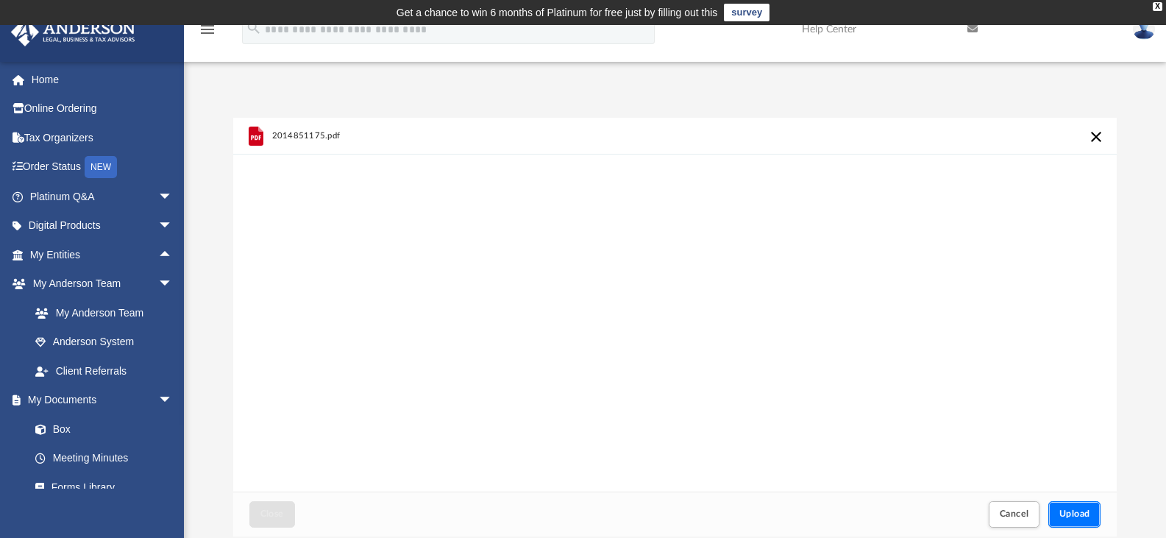
click at [1072, 524] on button "Upload" at bounding box center [1074, 514] width 53 height 26
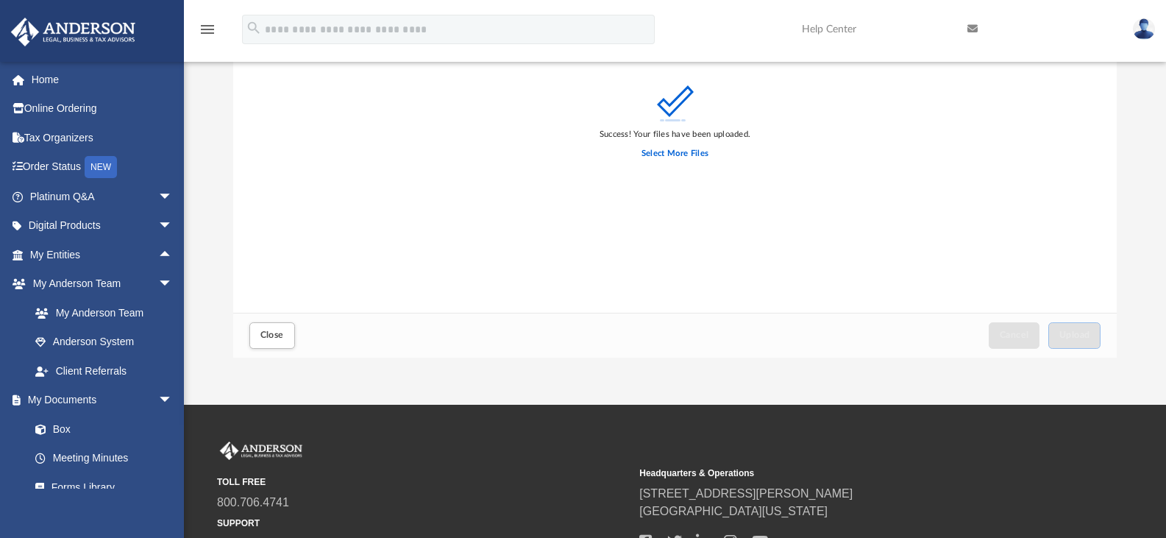
scroll to position [0, 0]
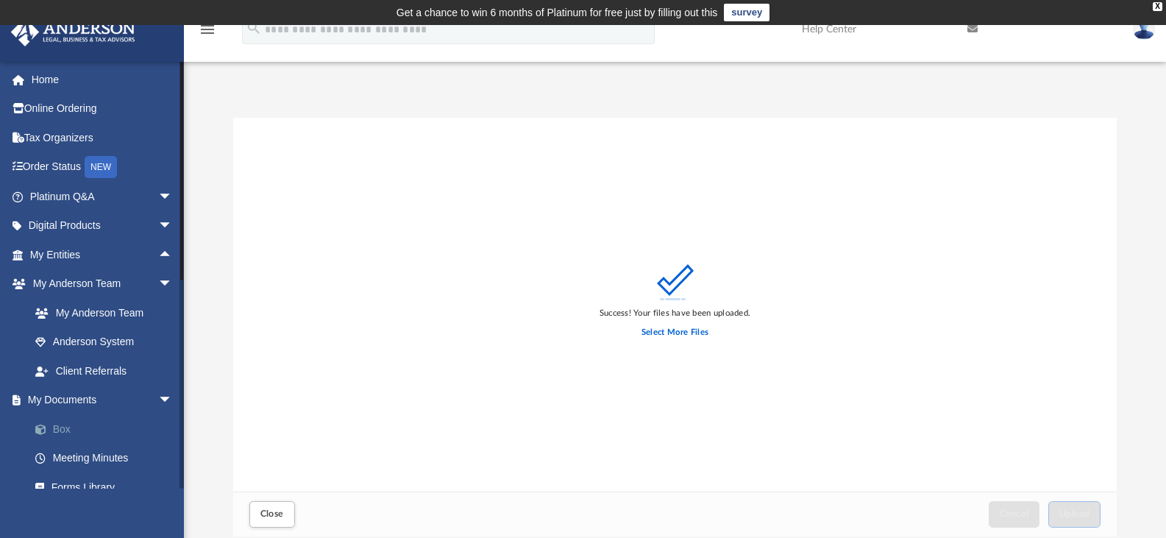
click at [57, 426] on link "Box" at bounding box center [108, 428] width 174 height 29
click at [266, 507] on button "Close" at bounding box center [272, 514] width 46 height 26
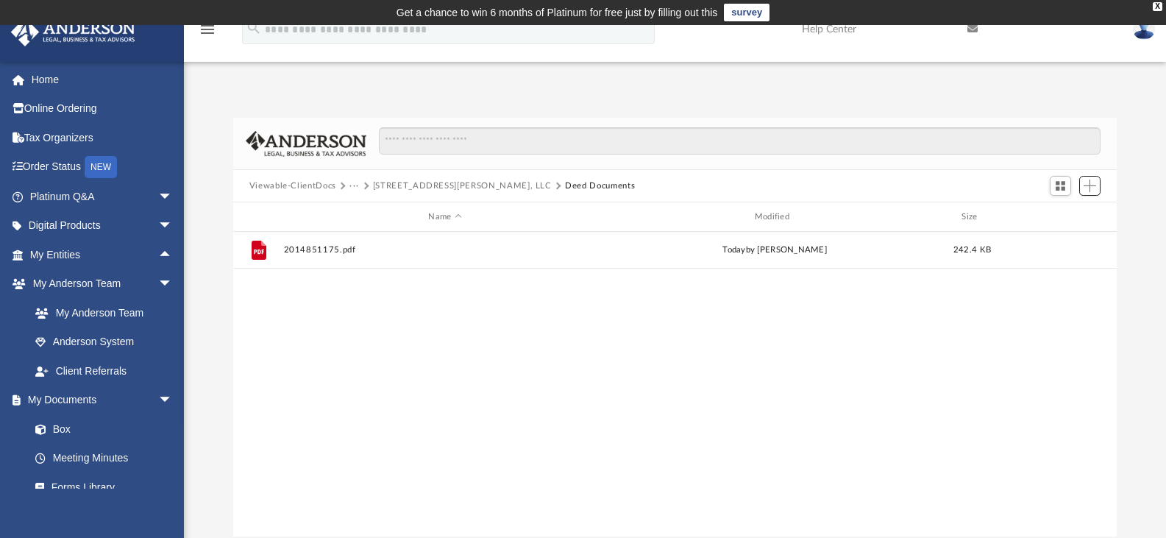
scroll to position [324, 872]
click at [1157, 3] on div "X" at bounding box center [1157, 6] width 10 height 9
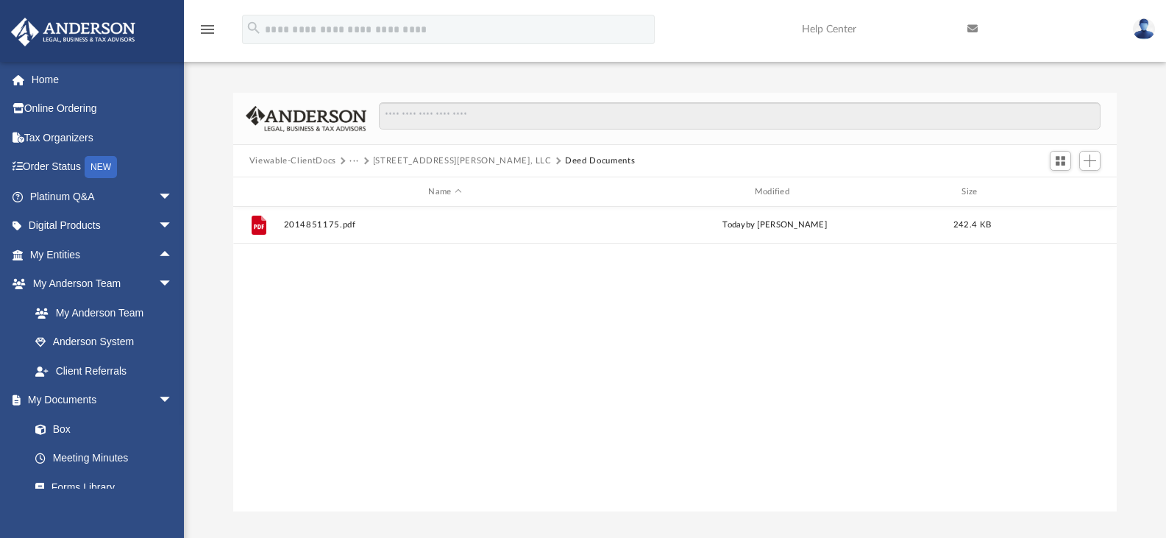
click at [419, 159] on button "[STREET_ADDRESS][PERSON_NAME], LLC" at bounding box center [462, 160] width 179 height 13
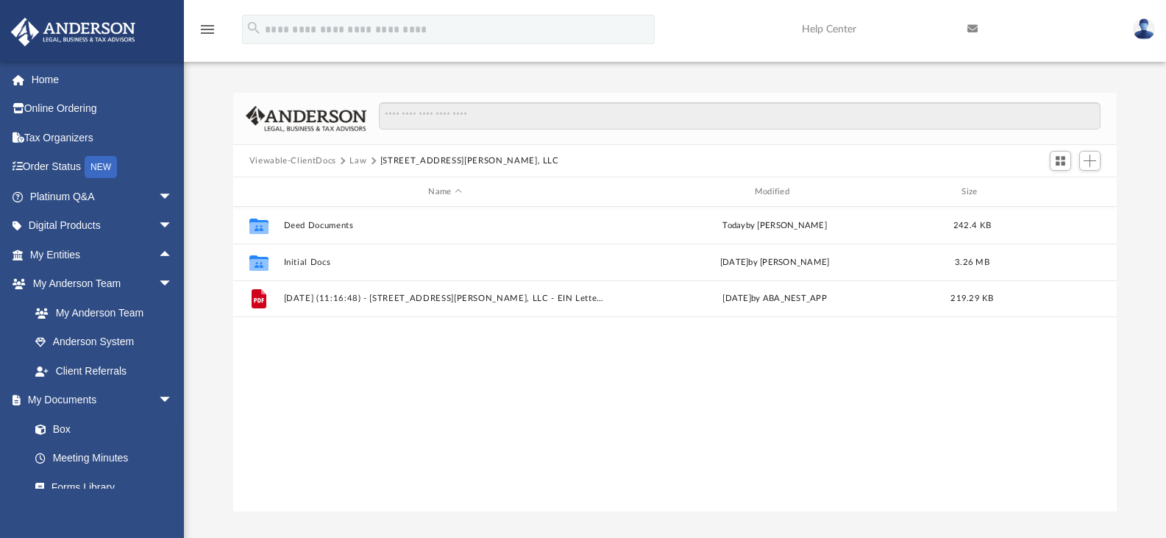
click at [357, 158] on button "Law" at bounding box center [357, 160] width 17 height 13
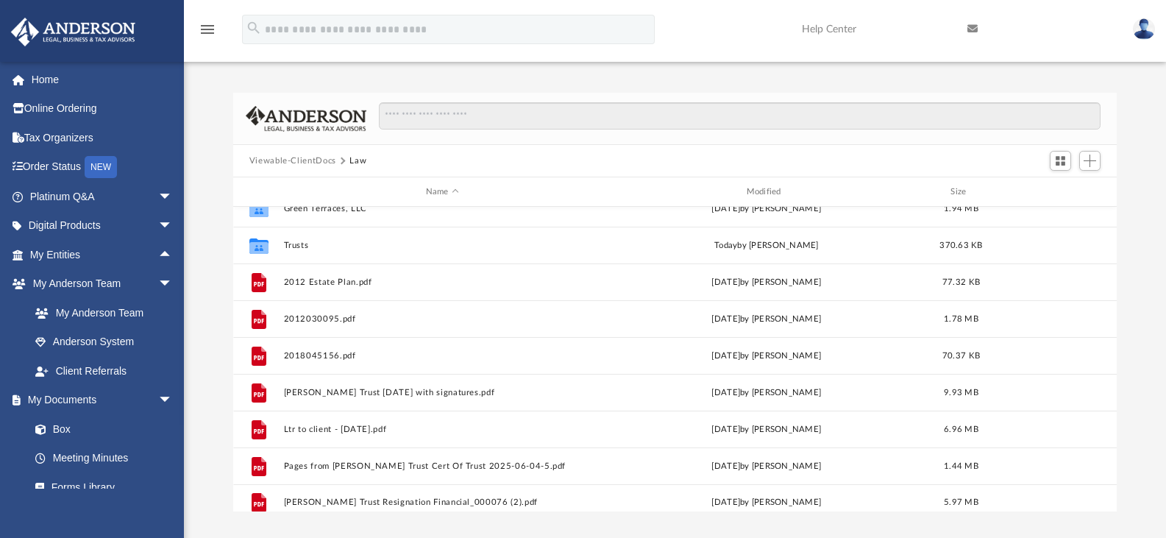
scroll to position [137, 0]
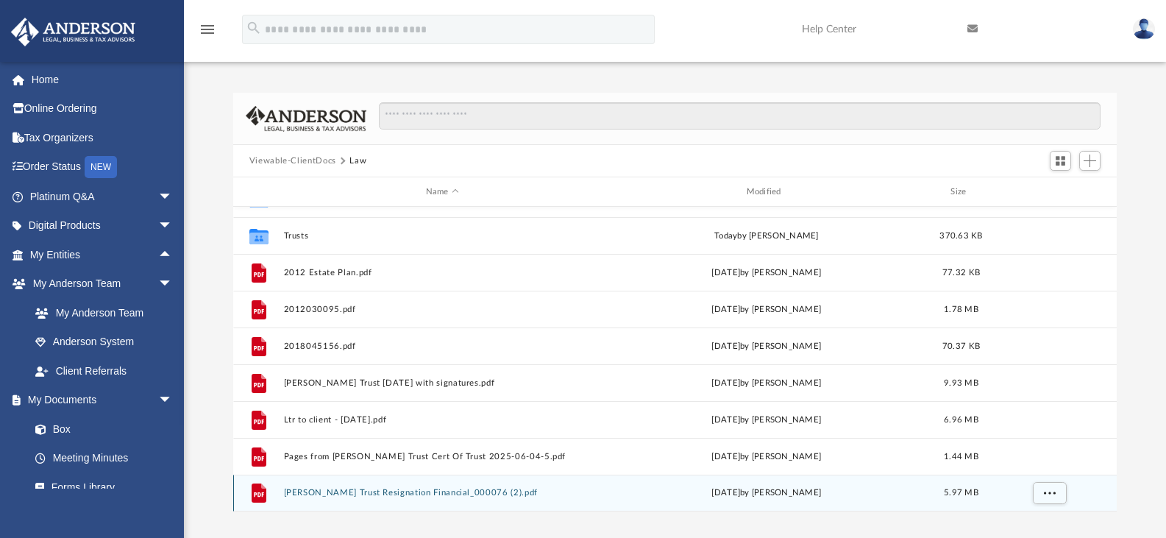
click at [445, 493] on button "[PERSON_NAME] Trust Resignation Financial_000076 (2).pdf" at bounding box center [442, 493] width 318 height 10
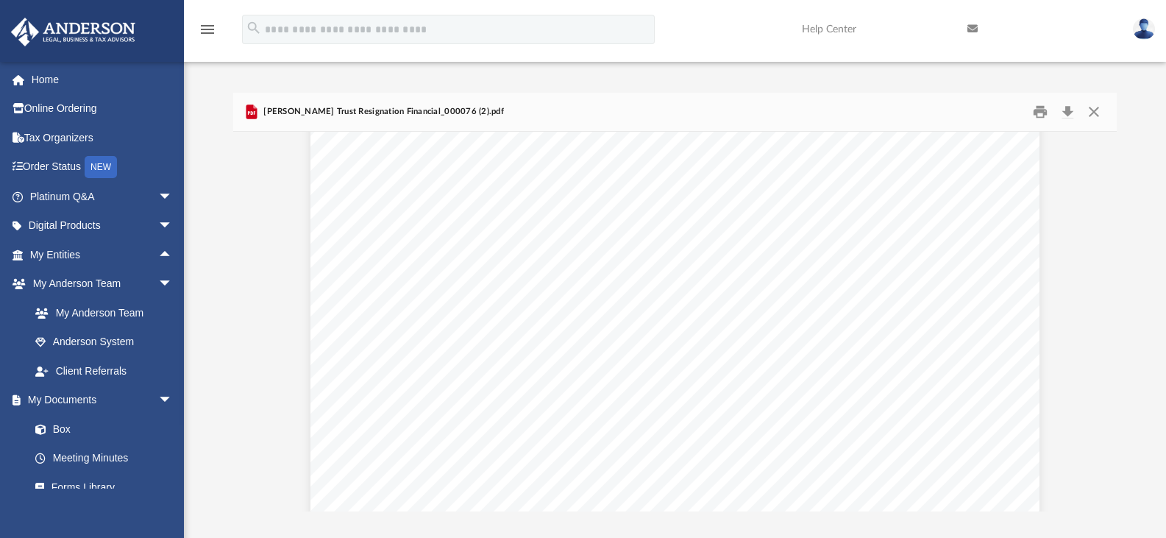
scroll to position [52, 0]
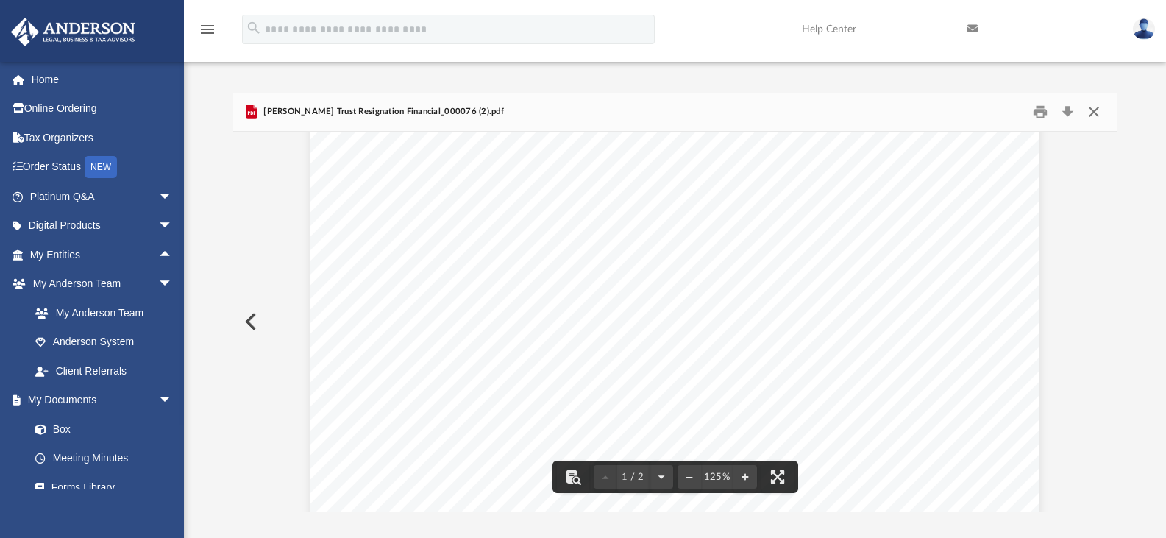
click at [1098, 114] on button "Close" at bounding box center [1093, 112] width 26 height 23
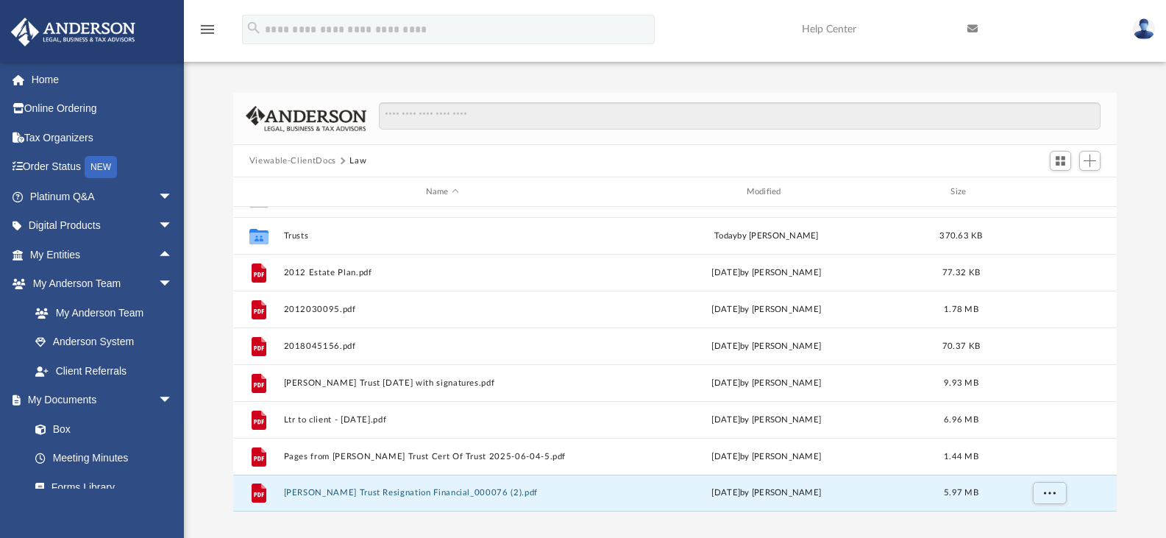
scroll to position [0, 0]
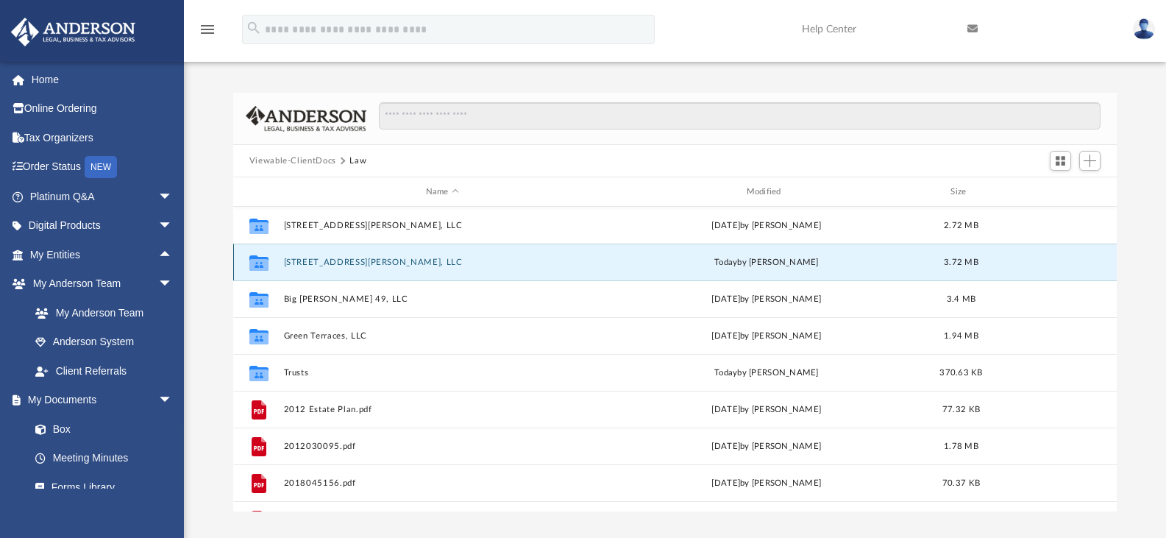
click at [344, 261] on button "[STREET_ADDRESS][PERSON_NAME], LLC" at bounding box center [442, 262] width 318 height 10
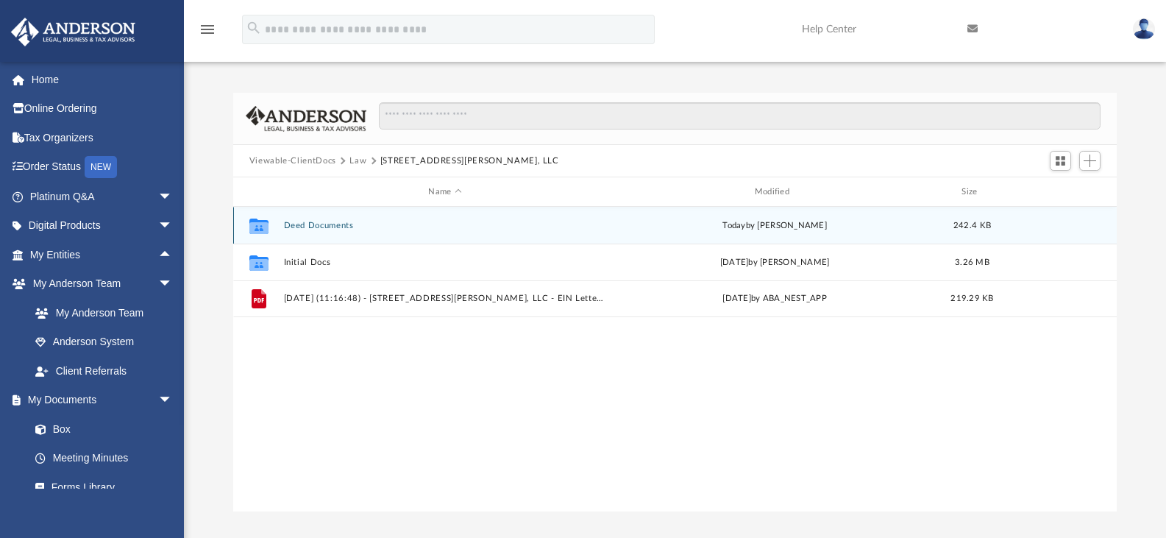
click at [326, 226] on button "Deed Documents" at bounding box center [444, 226] width 323 height 10
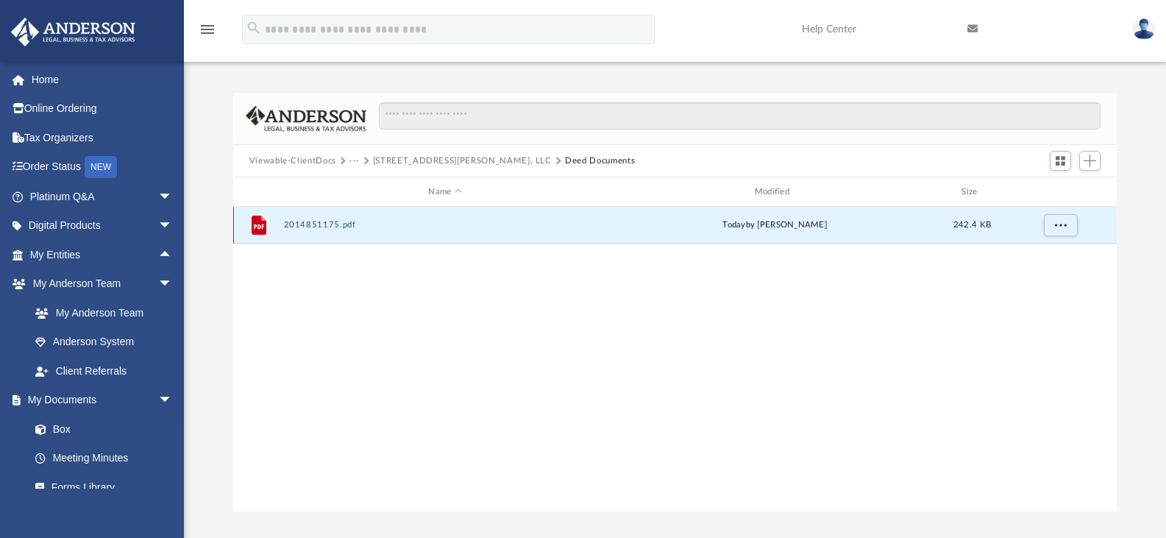
click at [326, 226] on button "2014851175.pdf" at bounding box center [444, 225] width 323 height 10
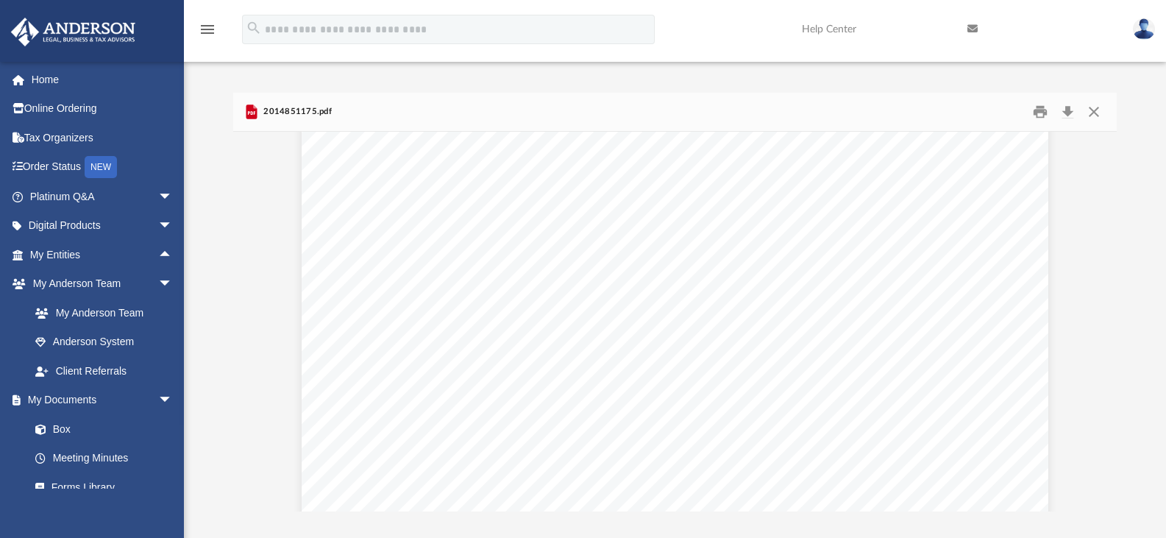
scroll to position [6030, 0]
